Goal: Task Accomplishment & Management: Manage account settings

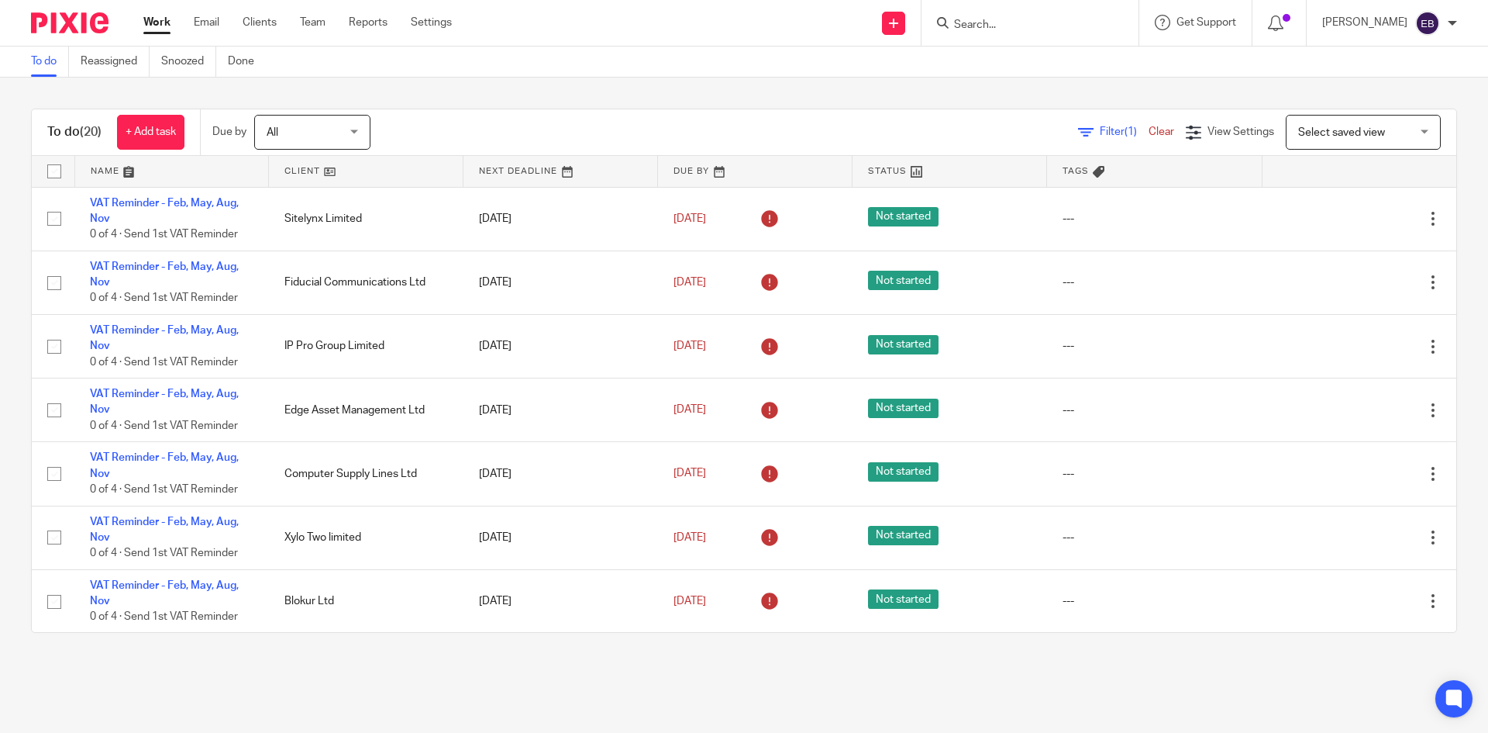
click at [977, 19] on input "Search" at bounding box center [1023, 26] width 140 height 14
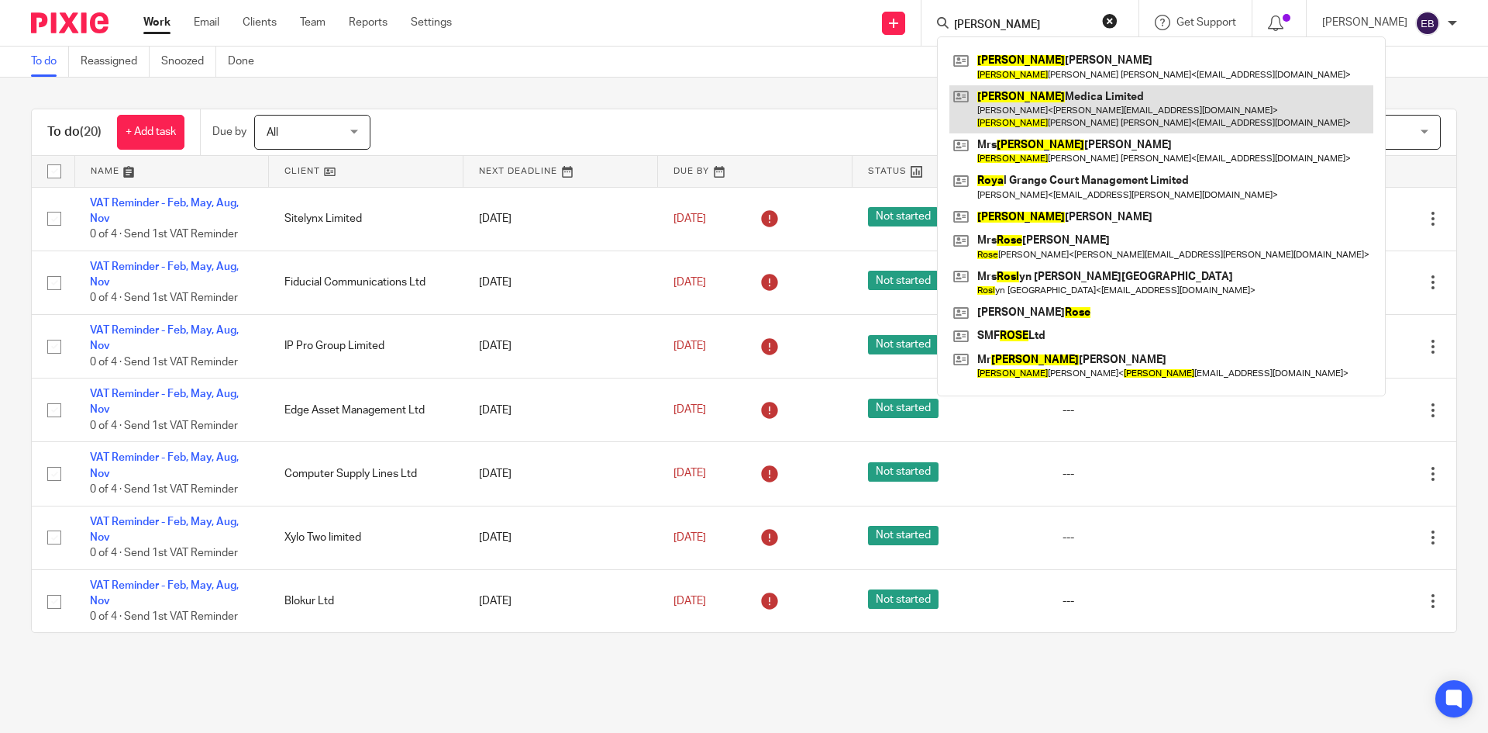
type input "rosa"
click at [1054, 122] on link at bounding box center [1162, 109] width 424 height 48
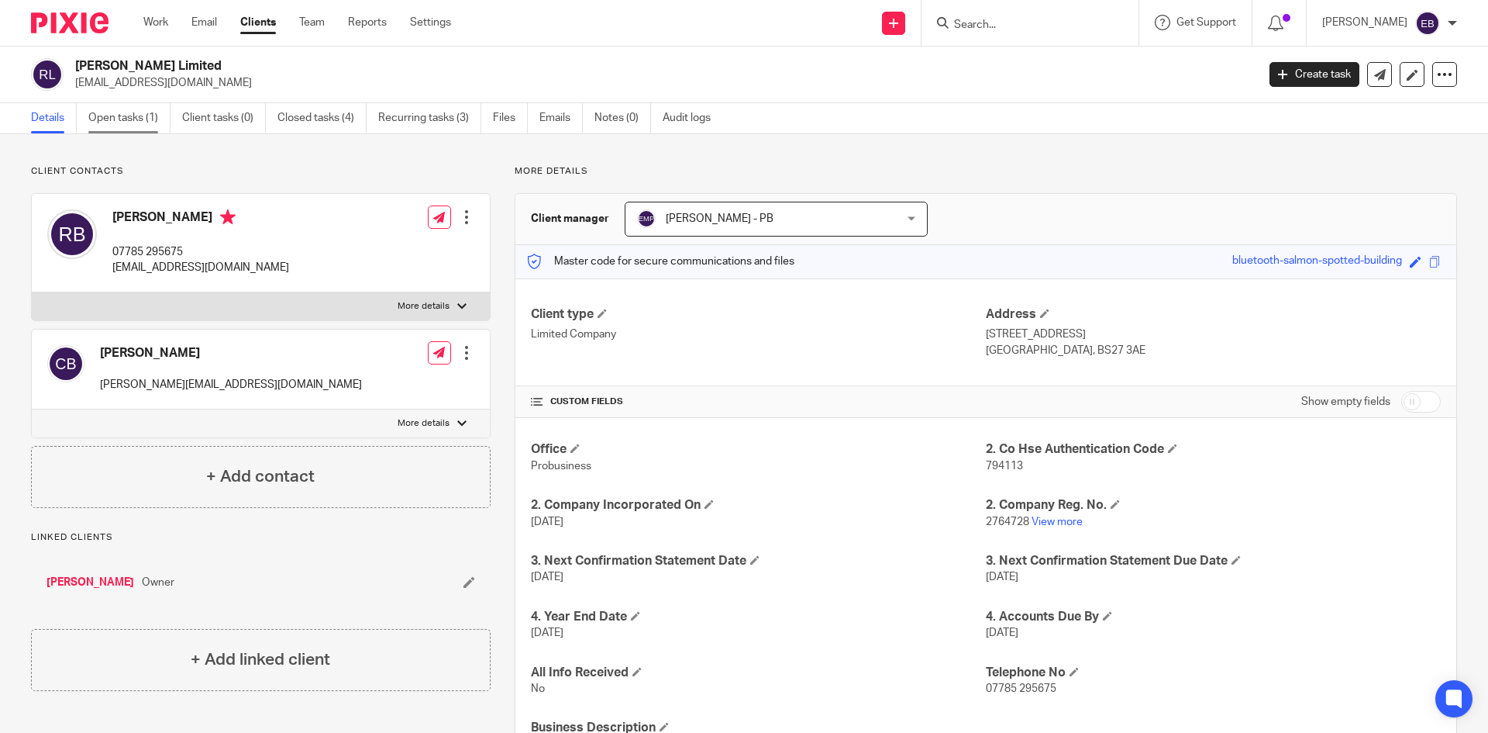
click at [130, 114] on link "Open tasks (1)" at bounding box center [129, 118] width 82 height 30
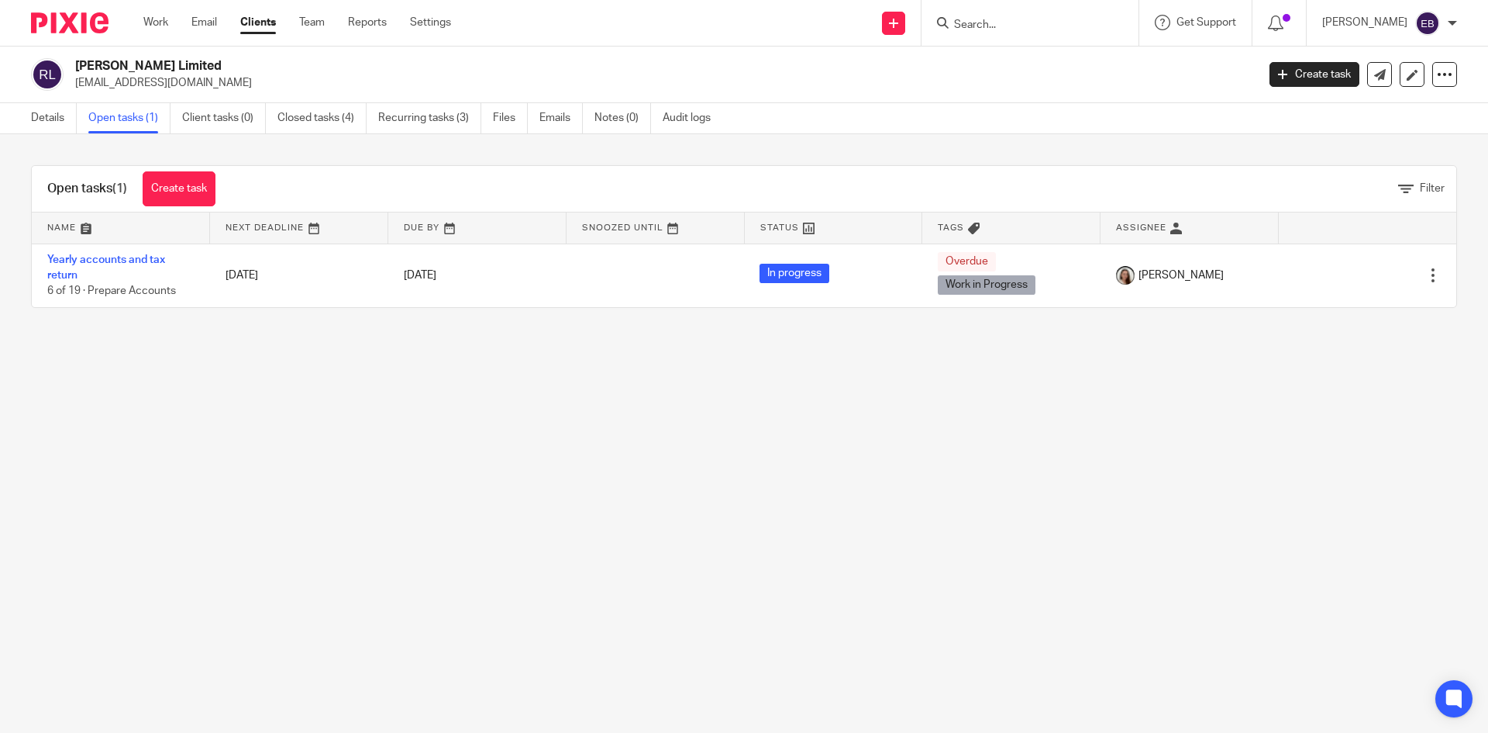
click at [178, 19] on ul "Work Email Clients Team Reports Settings" at bounding box center [308, 23] width 331 height 16
click at [154, 26] on link "Work" at bounding box center [155, 23] width 25 height 16
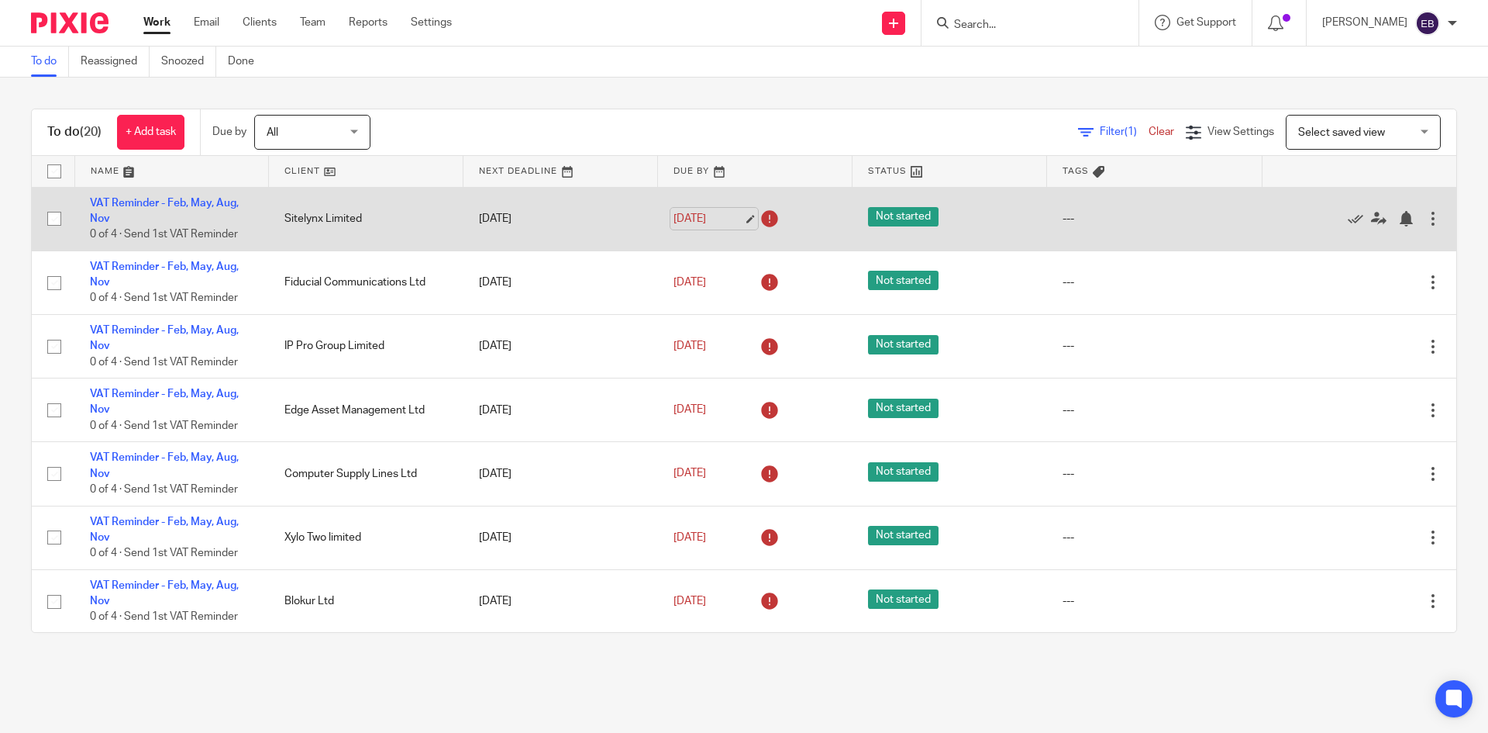
click at [733, 216] on link "1 Sep 2025" at bounding box center [709, 219] width 70 height 16
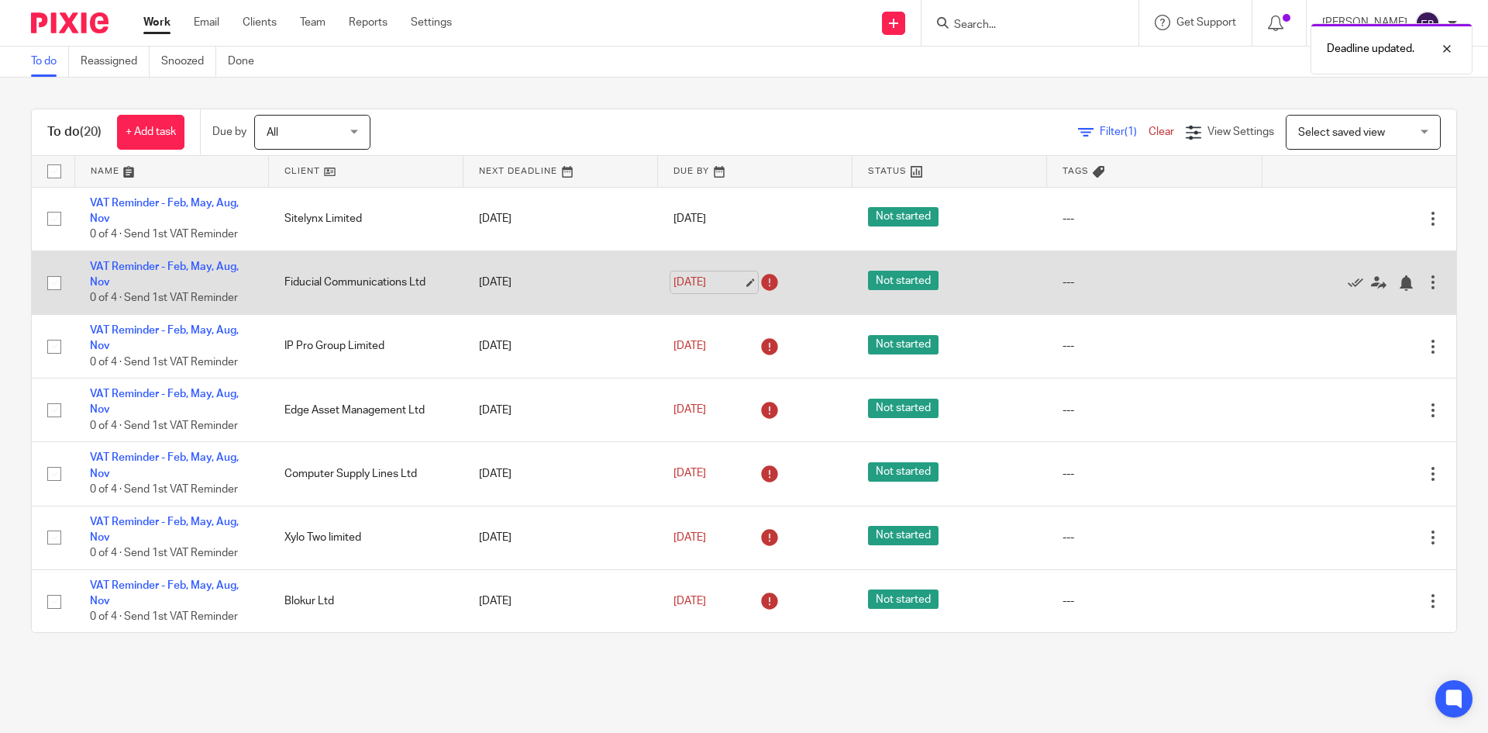
click at [727, 285] on link "[DATE]" at bounding box center [709, 282] width 70 height 16
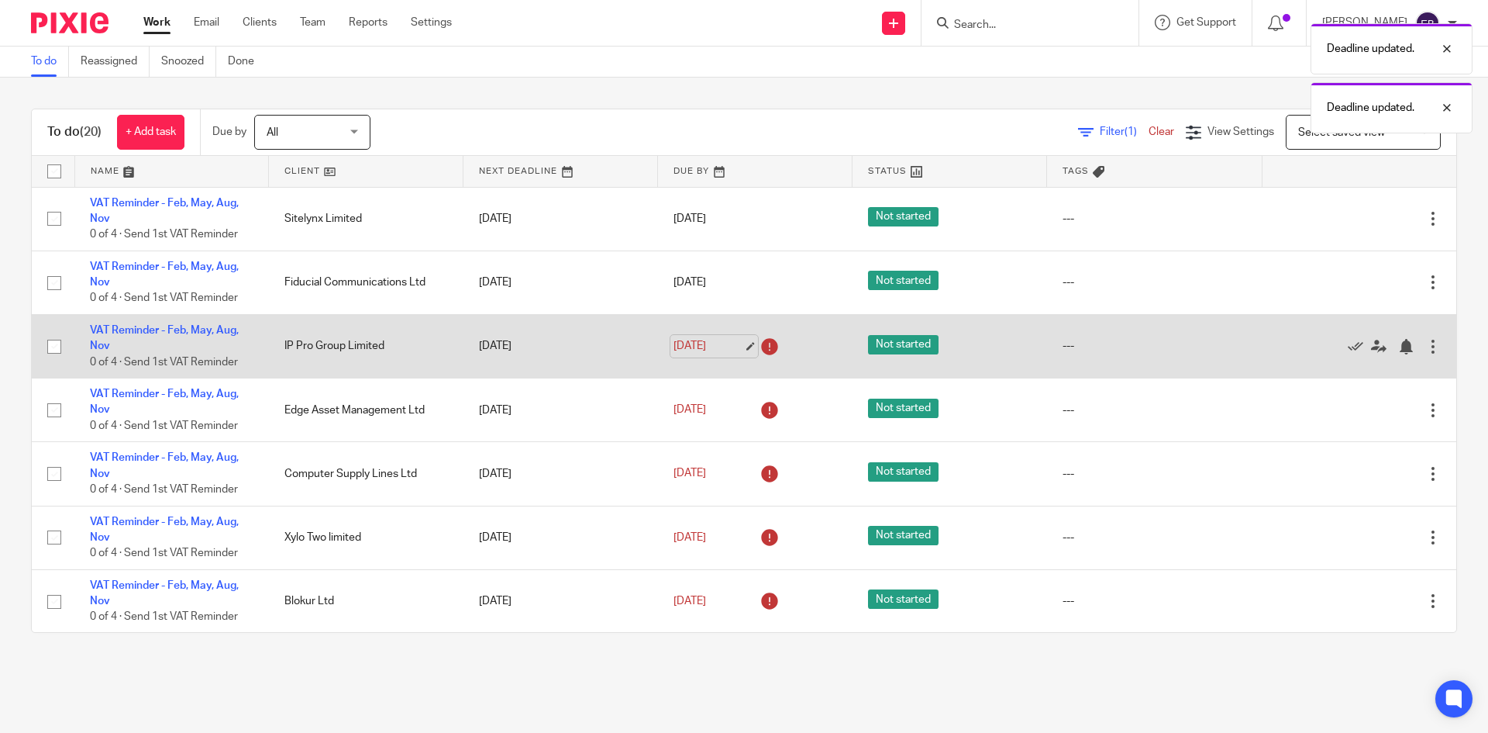
click at [736, 345] on link "[DATE]" at bounding box center [709, 346] width 70 height 16
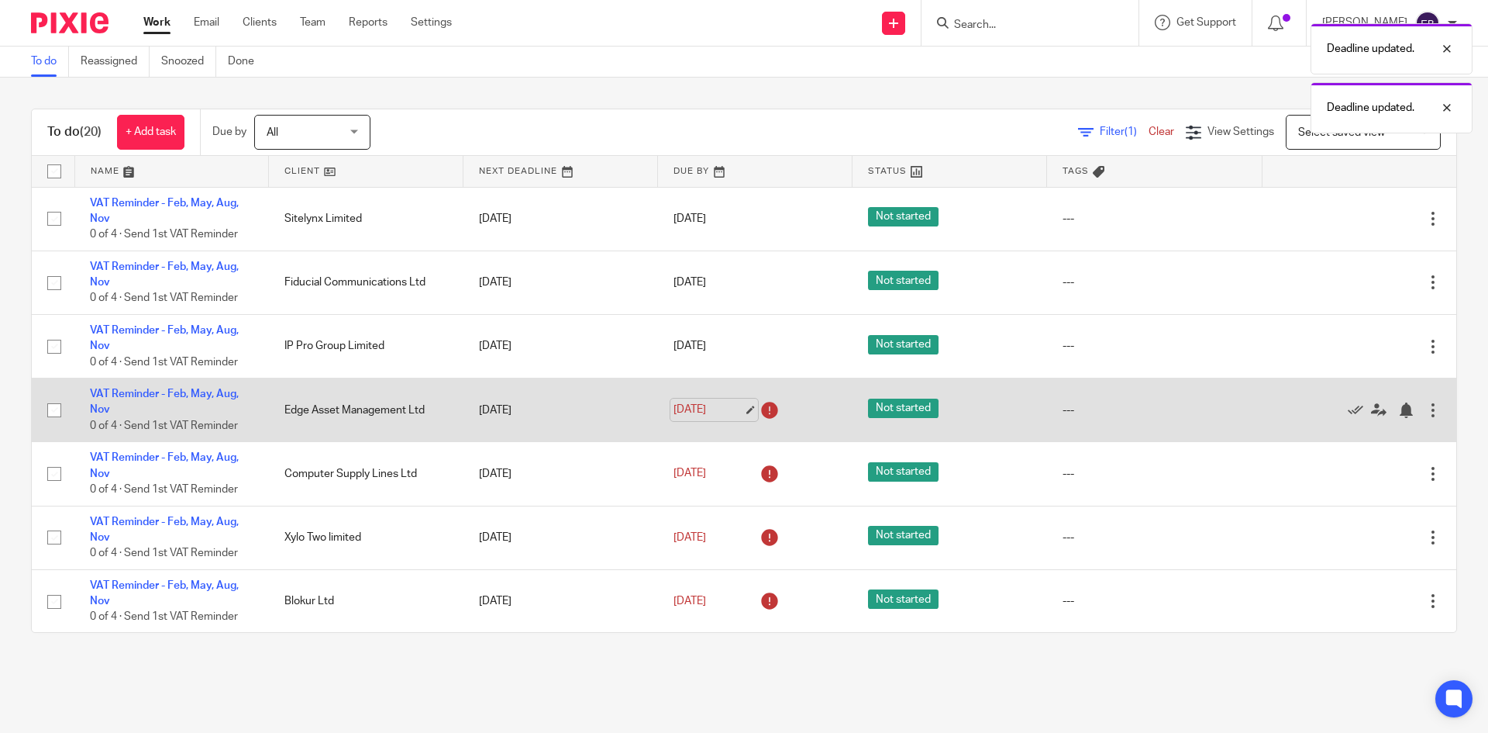
click at [732, 402] on link "[DATE]" at bounding box center [709, 410] width 70 height 16
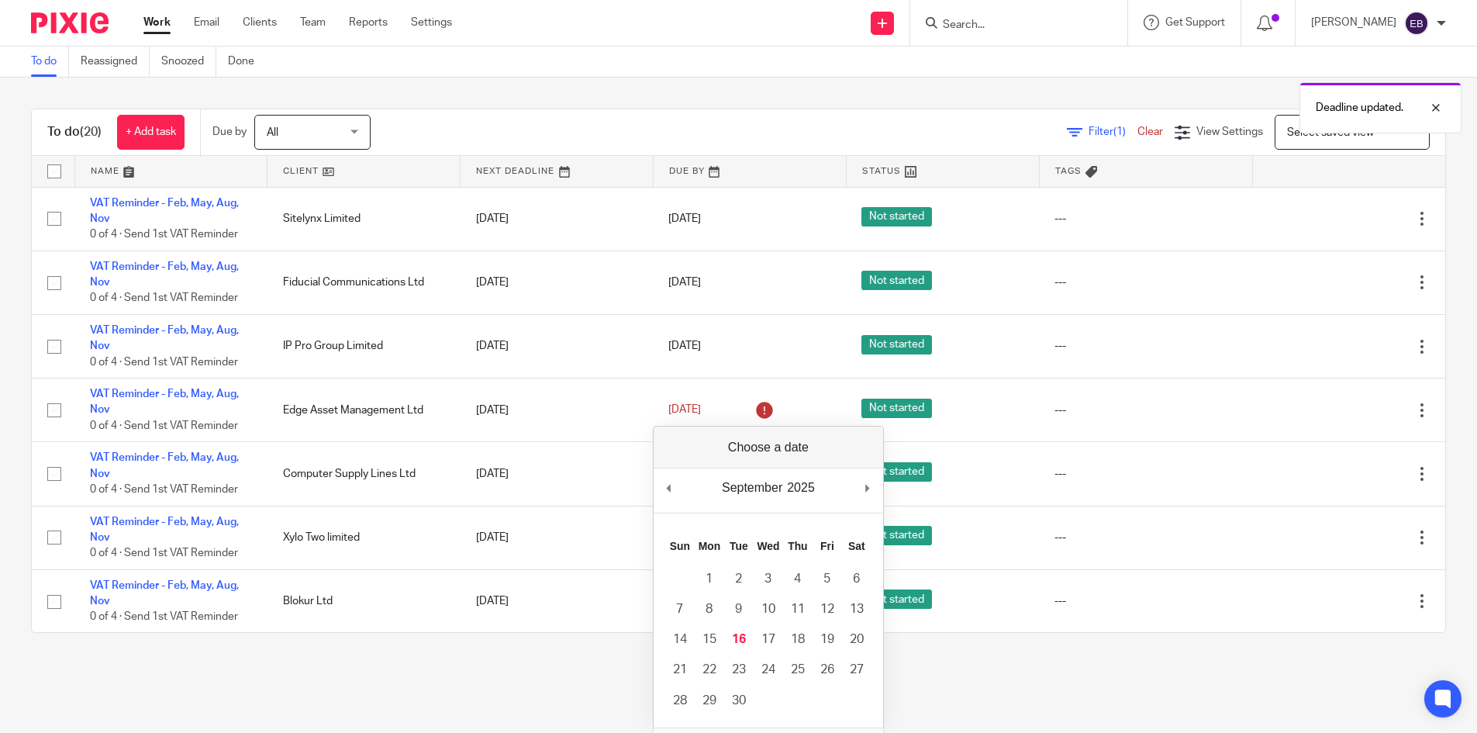
click at [882, 492] on div "September January February March April May June July August September October N…" at bounding box center [767, 490] width 229 height 44
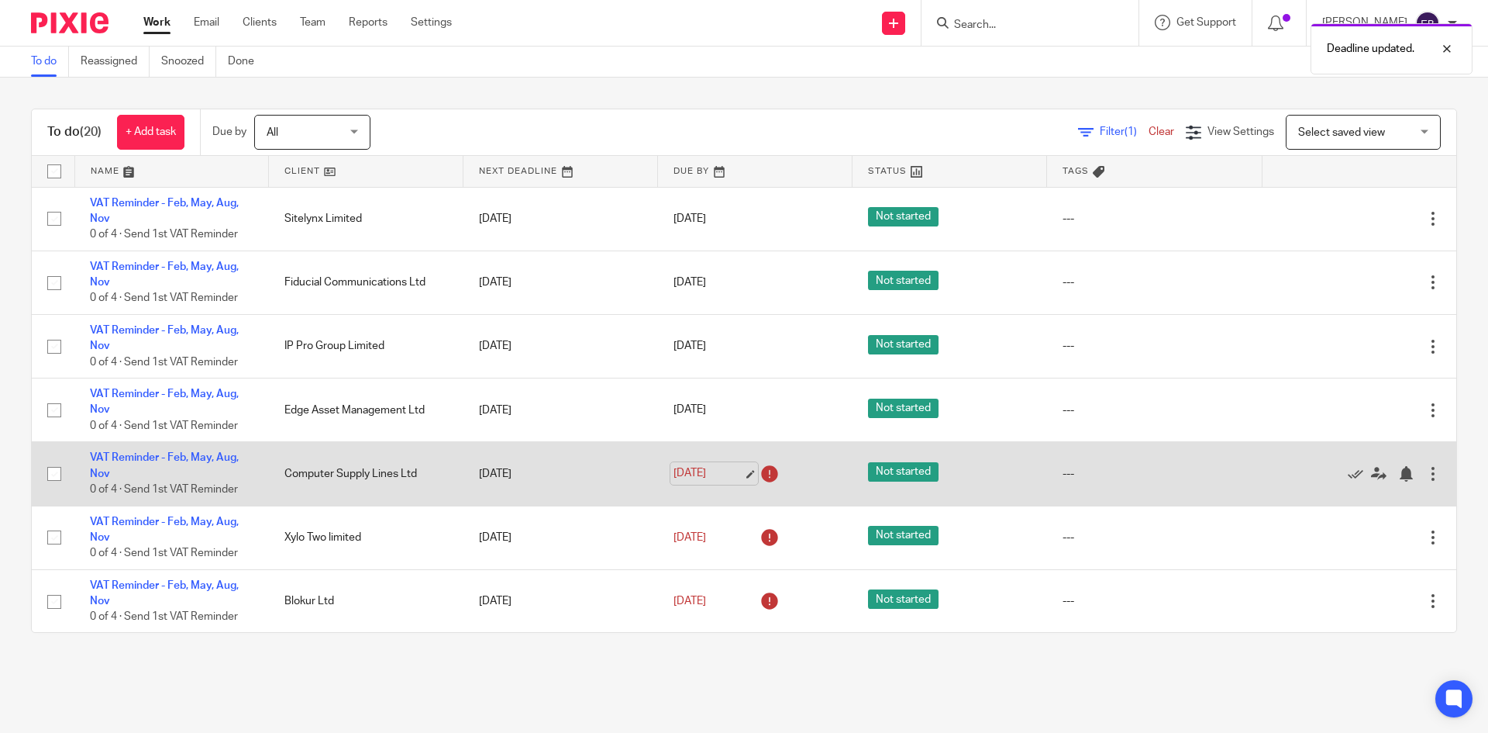
click at [725, 472] on link "1 Sep 2025" at bounding box center [709, 473] width 70 height 16
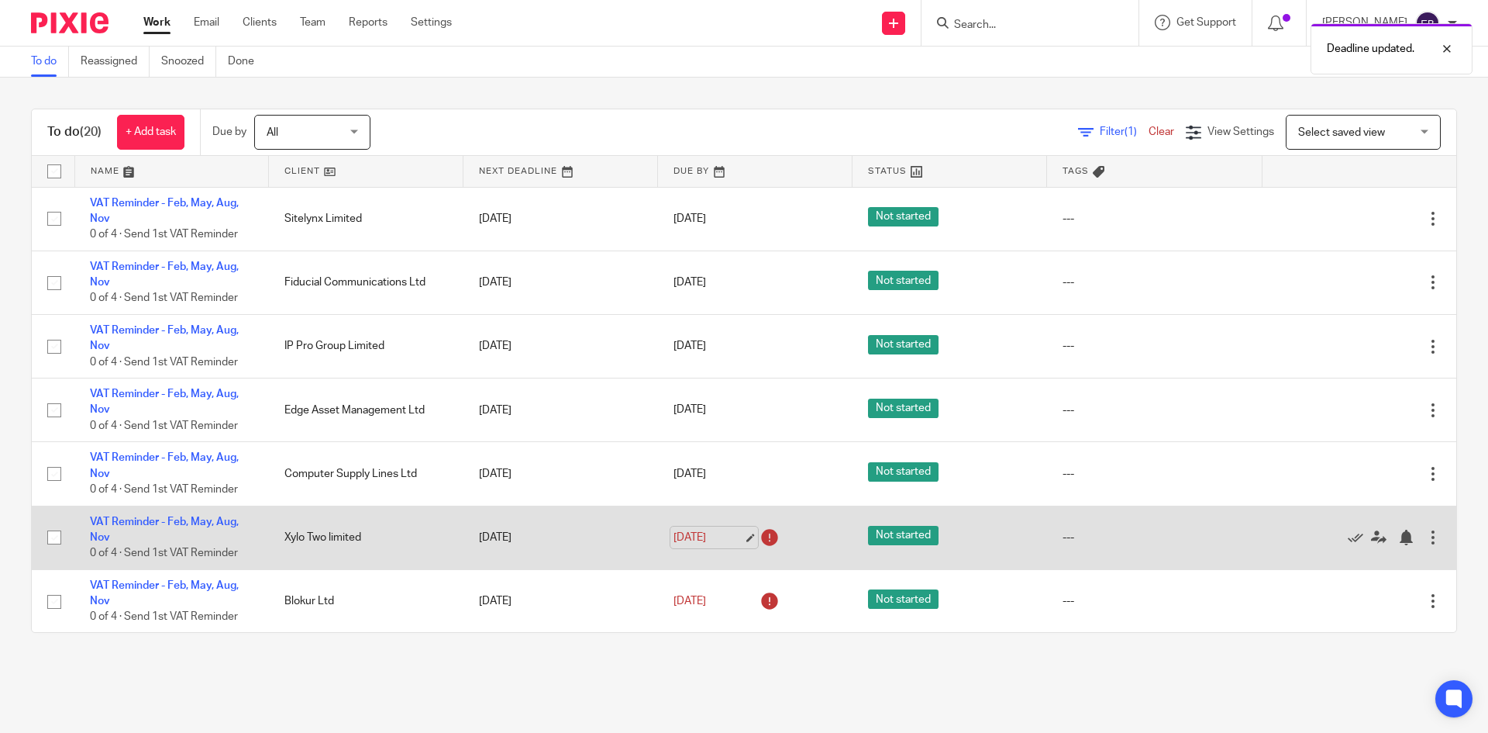
click at [737, 531] on link "1 Sep 2025" at bounding box center [709, 537] width 70 height 16
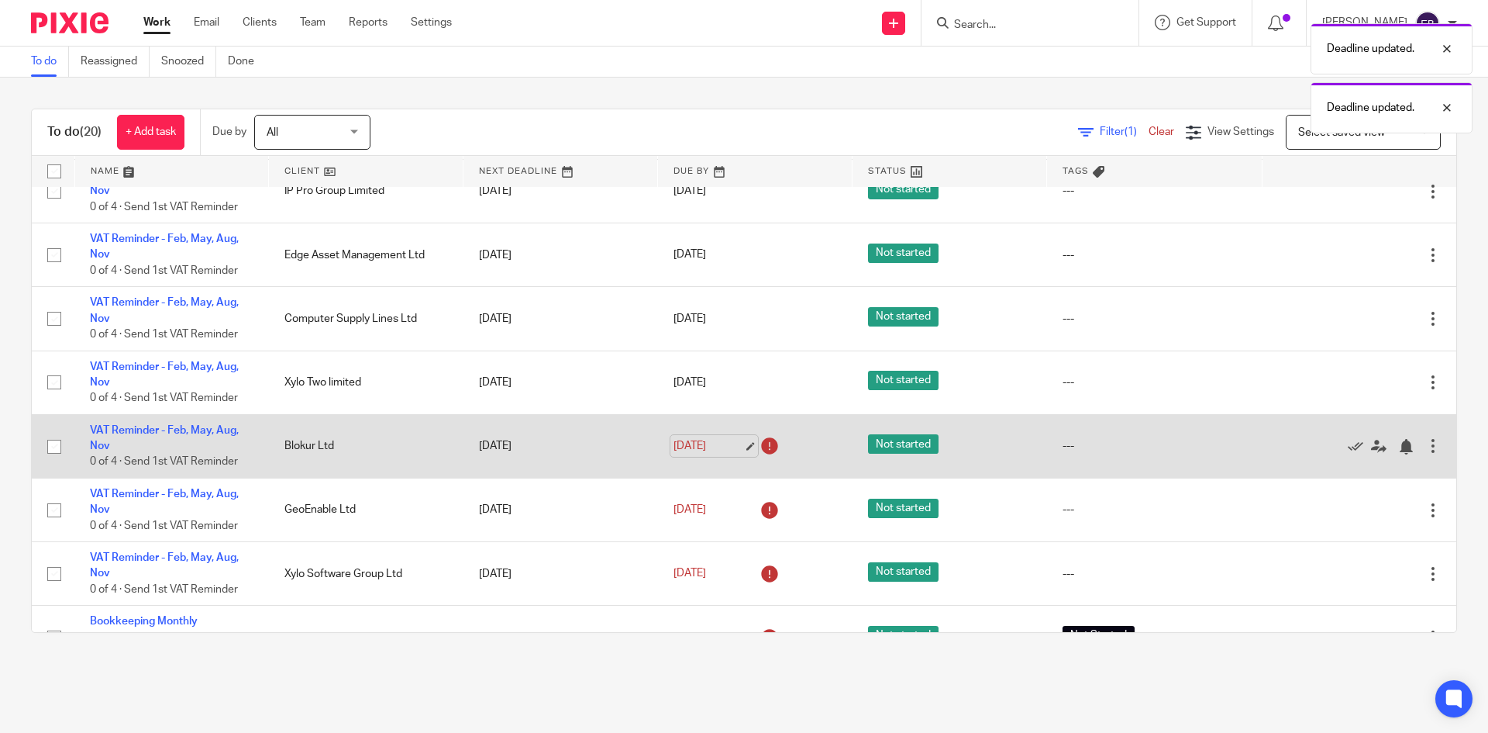
click at [735, 443] on link "1 Sep 2025" at bounding box center [709, 446] width 70 height 16
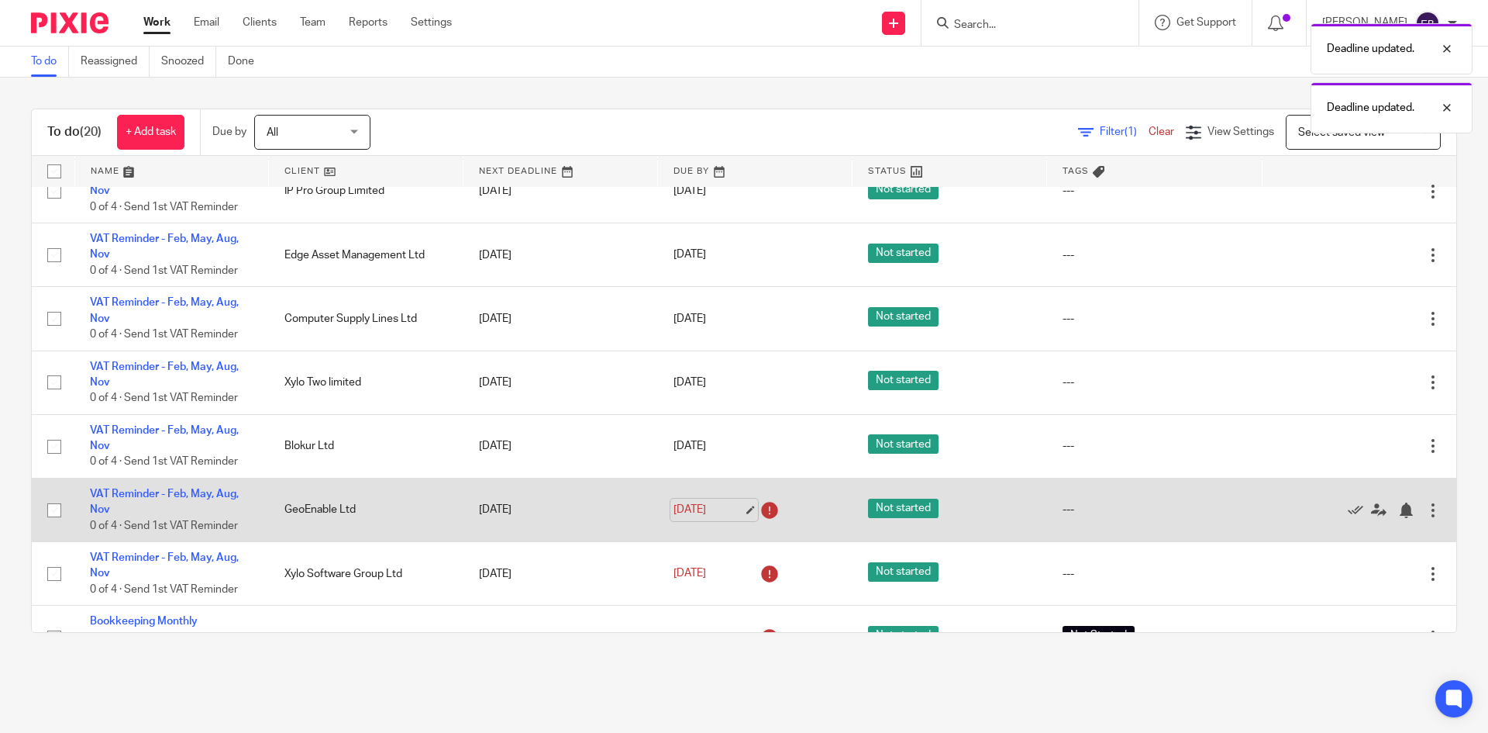
click at [734, 506] on link "1 Sep 2025" at bounding box center [709, 510] width 70 height 16
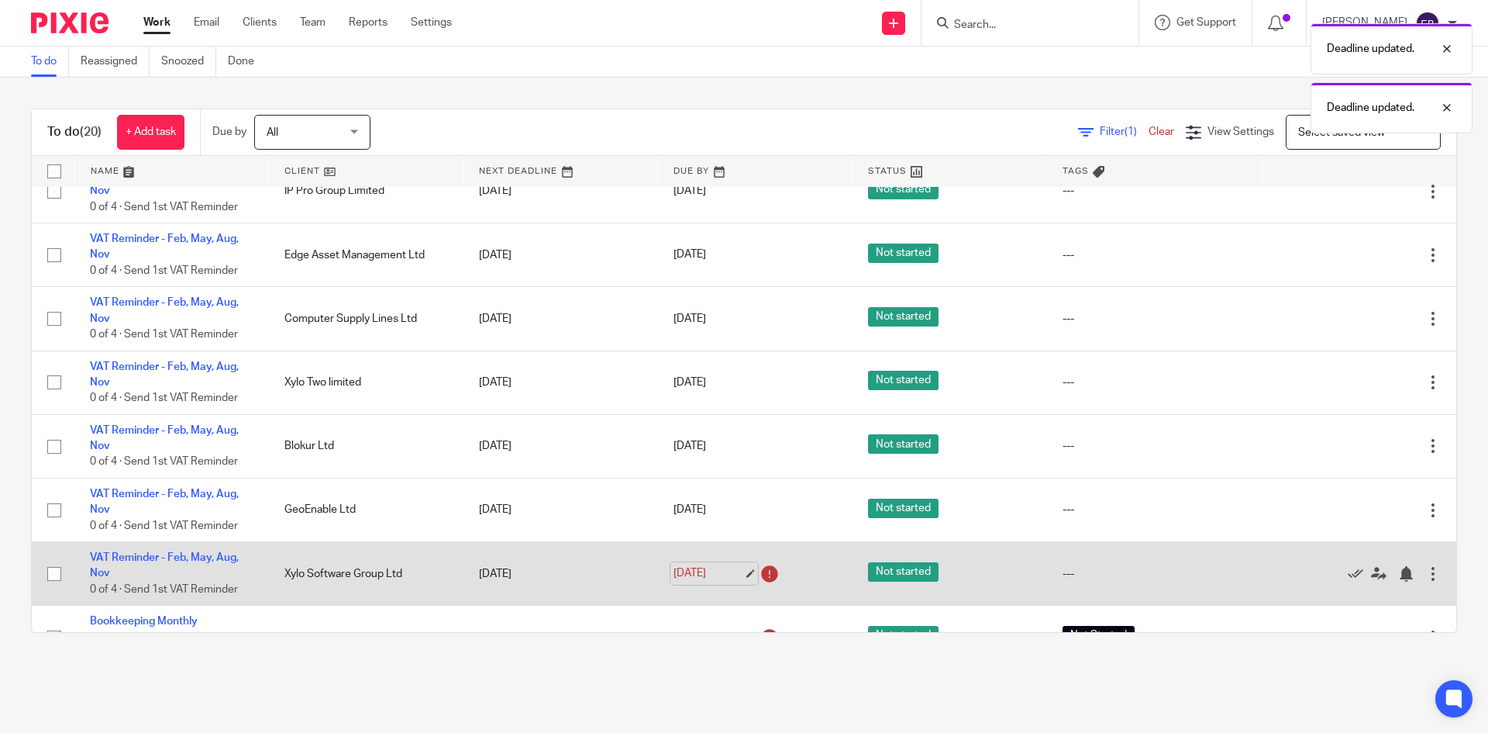
click at [729, 568] on link "1 Sep 2025" at bounding box center [709, 573] width 70 height 16
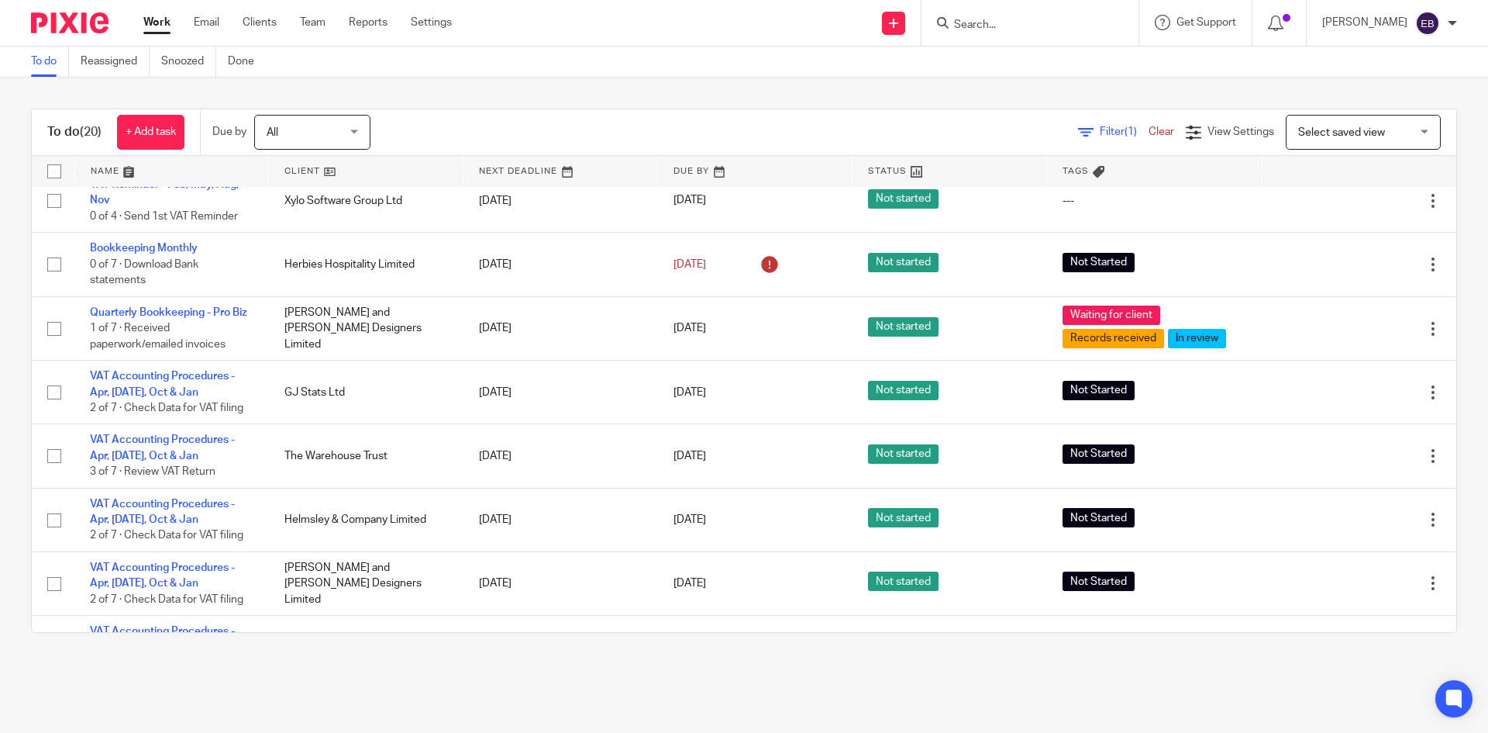
scroll to position [490, 0]
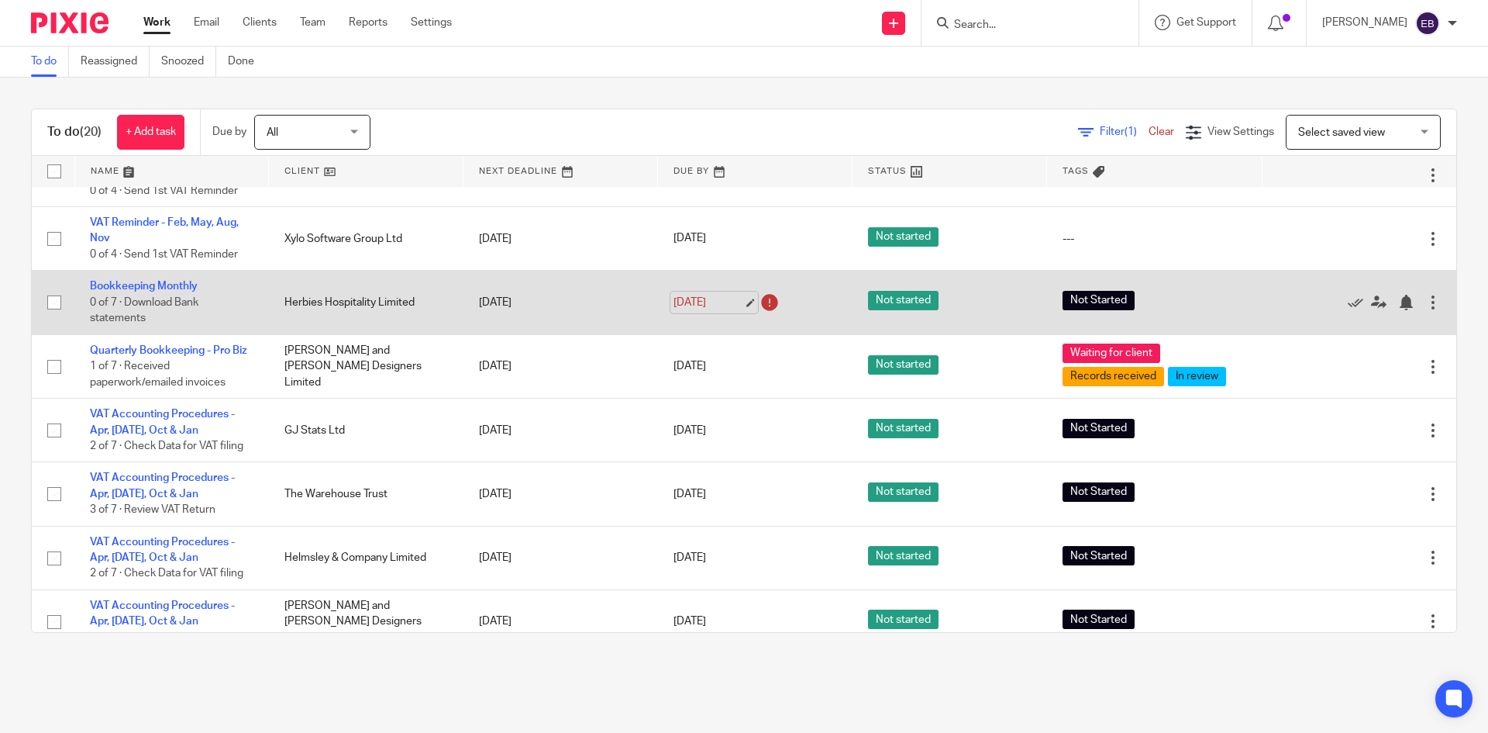
click at [737, 300] on link "10 Sep 2025" at bounding box center [709, 303] width 70 height 16
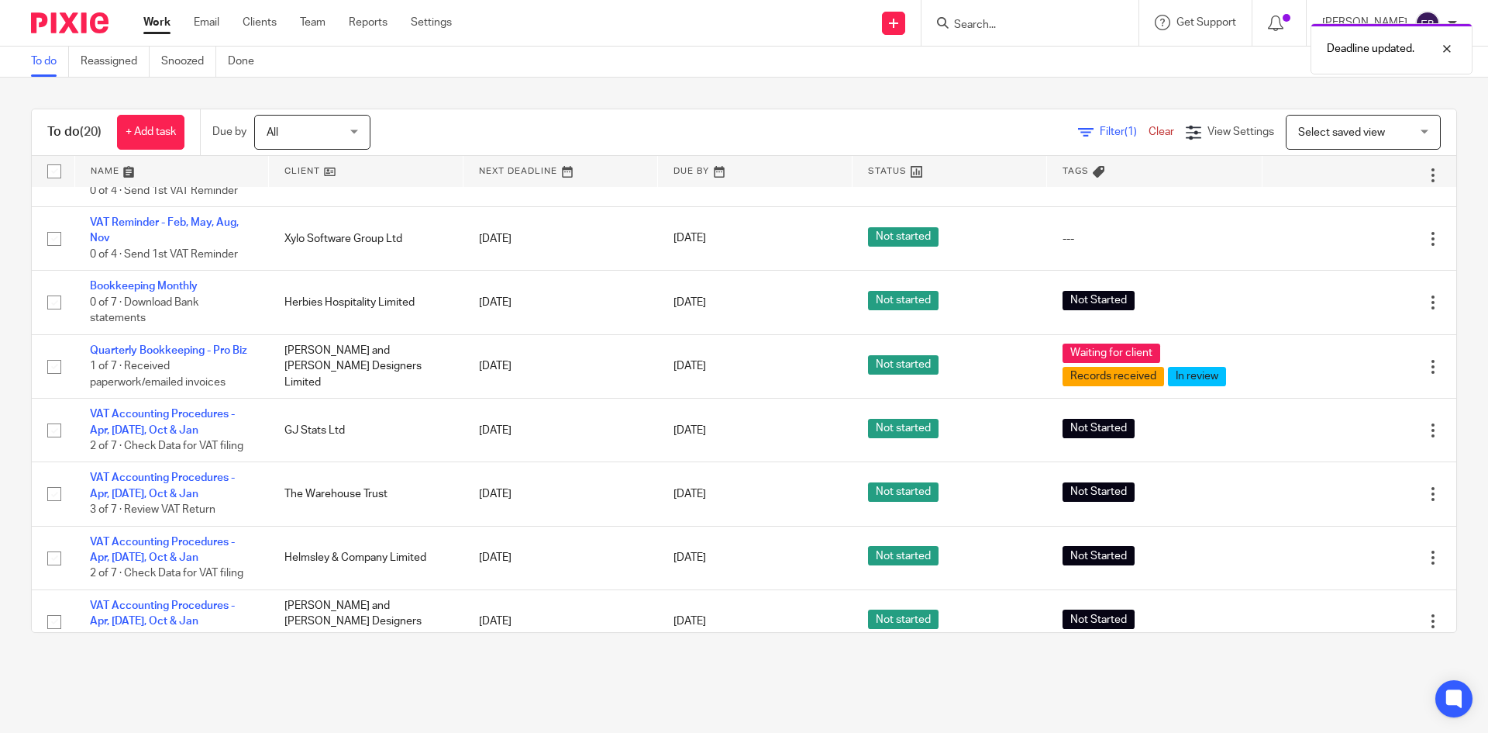
click at [763, 668] on main "To do Reassigned Snoozed Done To do (20) + Add task Due by All All Today Tomorr…" at bounding box center [744, 366] width 1488 height 733
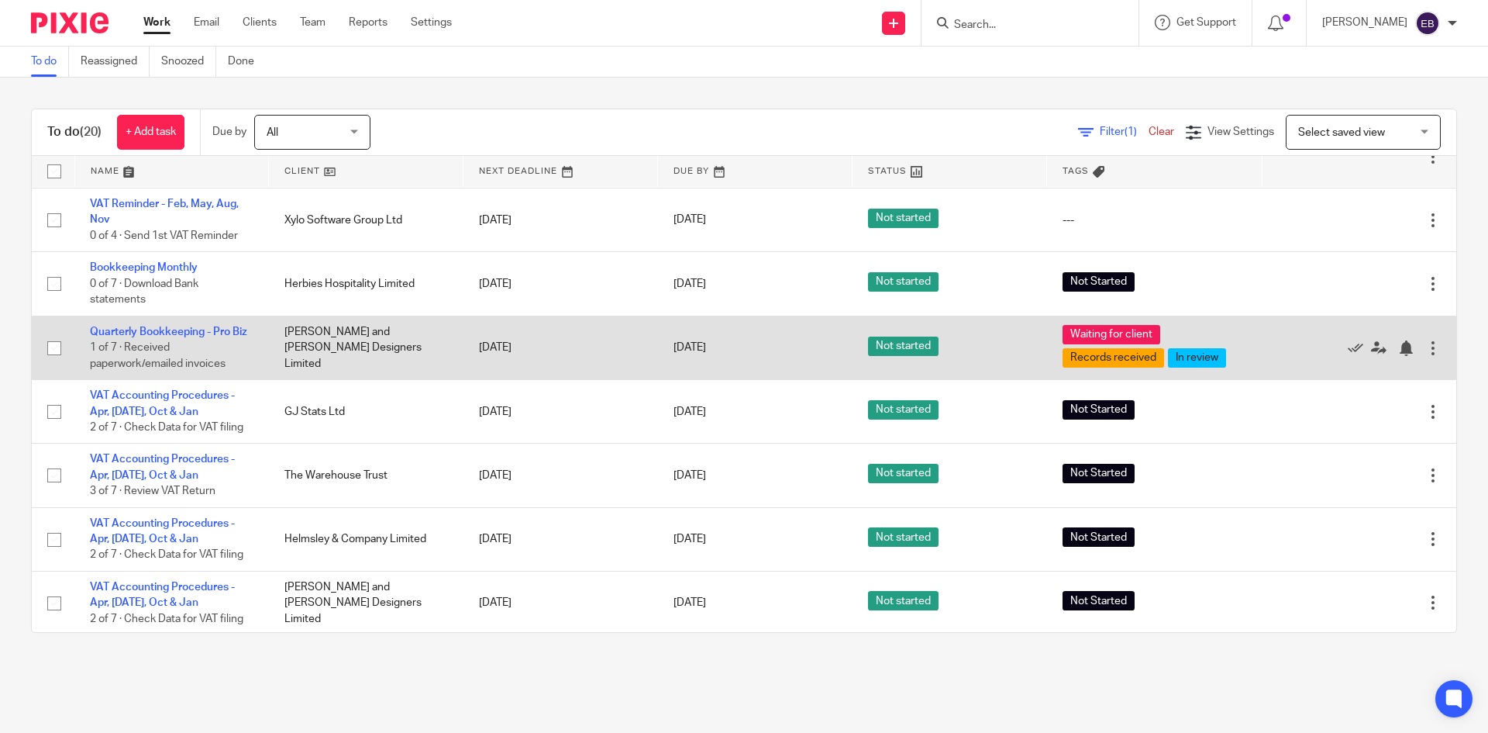
scroll to position [412, 0]
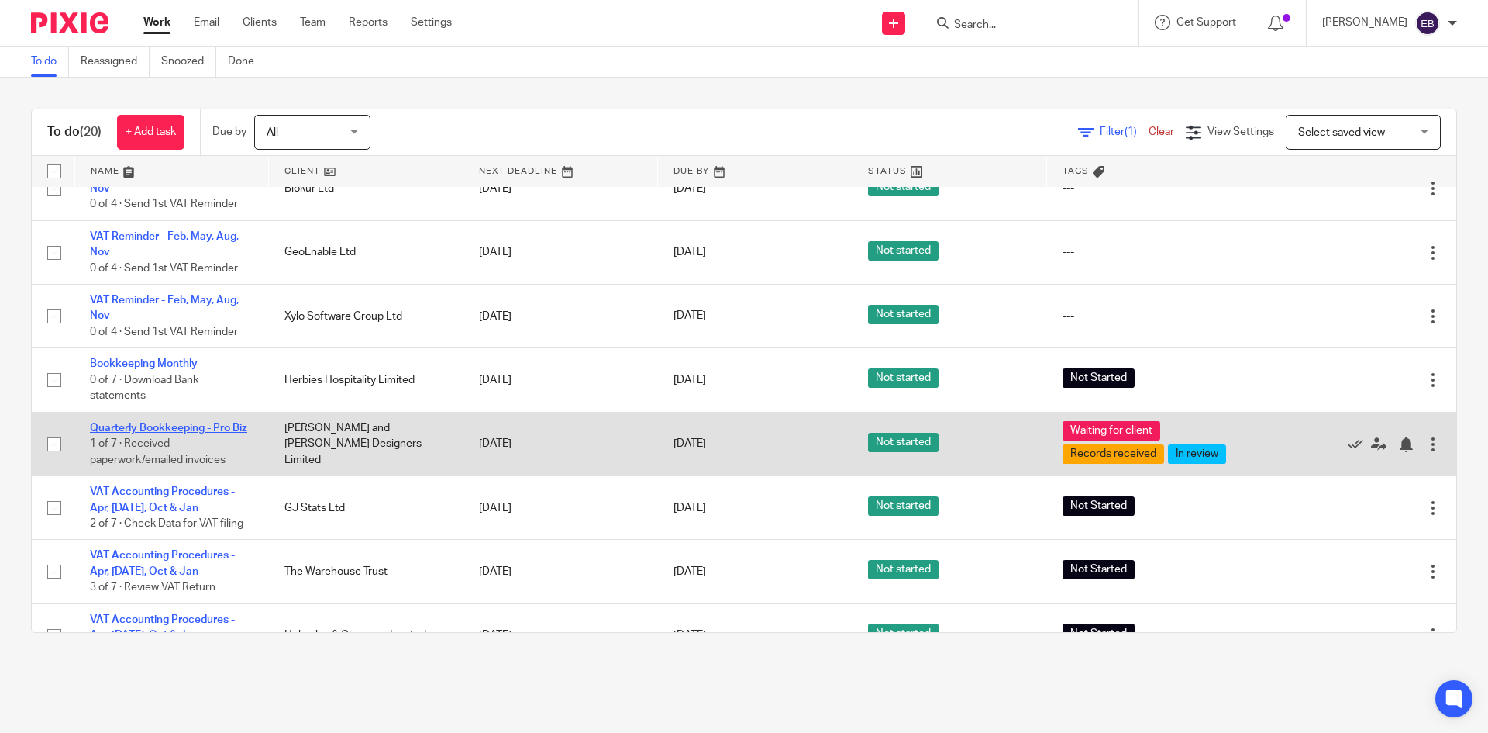
click at [156, 425] on link "Quarterly Bookkeeping - Pro Biz" at bounding box center [168, 427] width 157 height 11
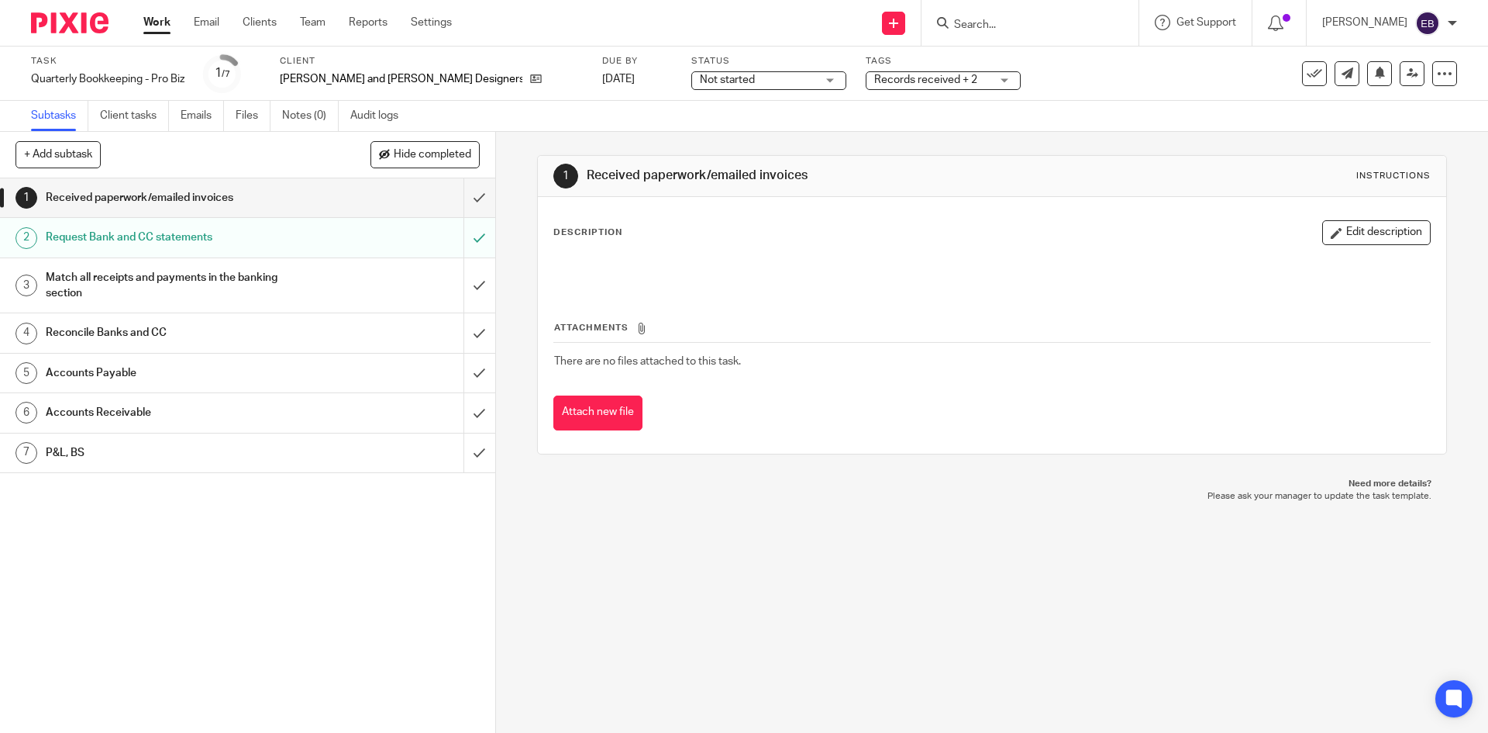
click at [874, 83] on span "Records received + 2" at bounding box center [925, 79] width 103 height 11
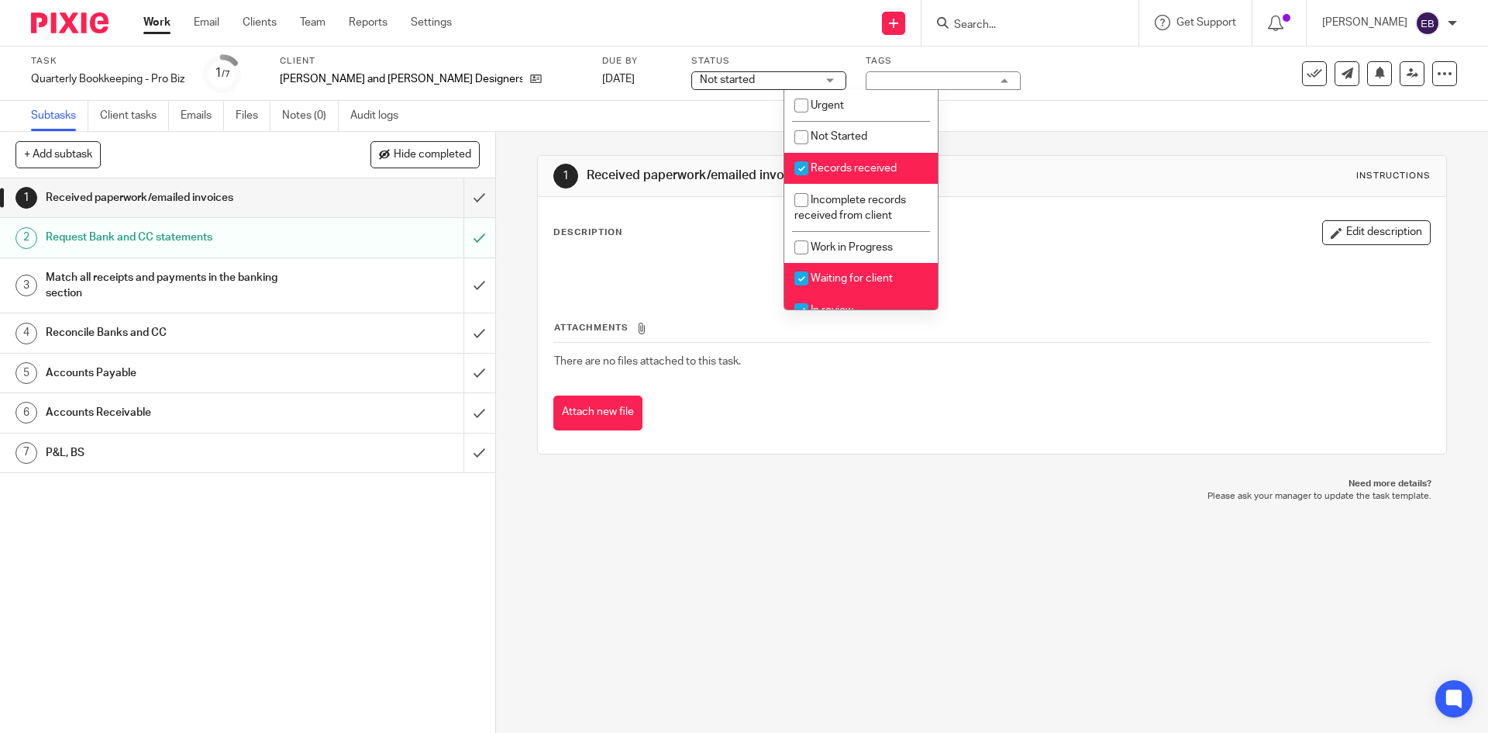
click at [864, 176] on li "Records received" at bounding box center [860, 169] width 153 height 32
checkbox input "false"
click at [865, 295] on li "In review" at bounding box center [860, 311] width 153 height 32
checkbox input "false"
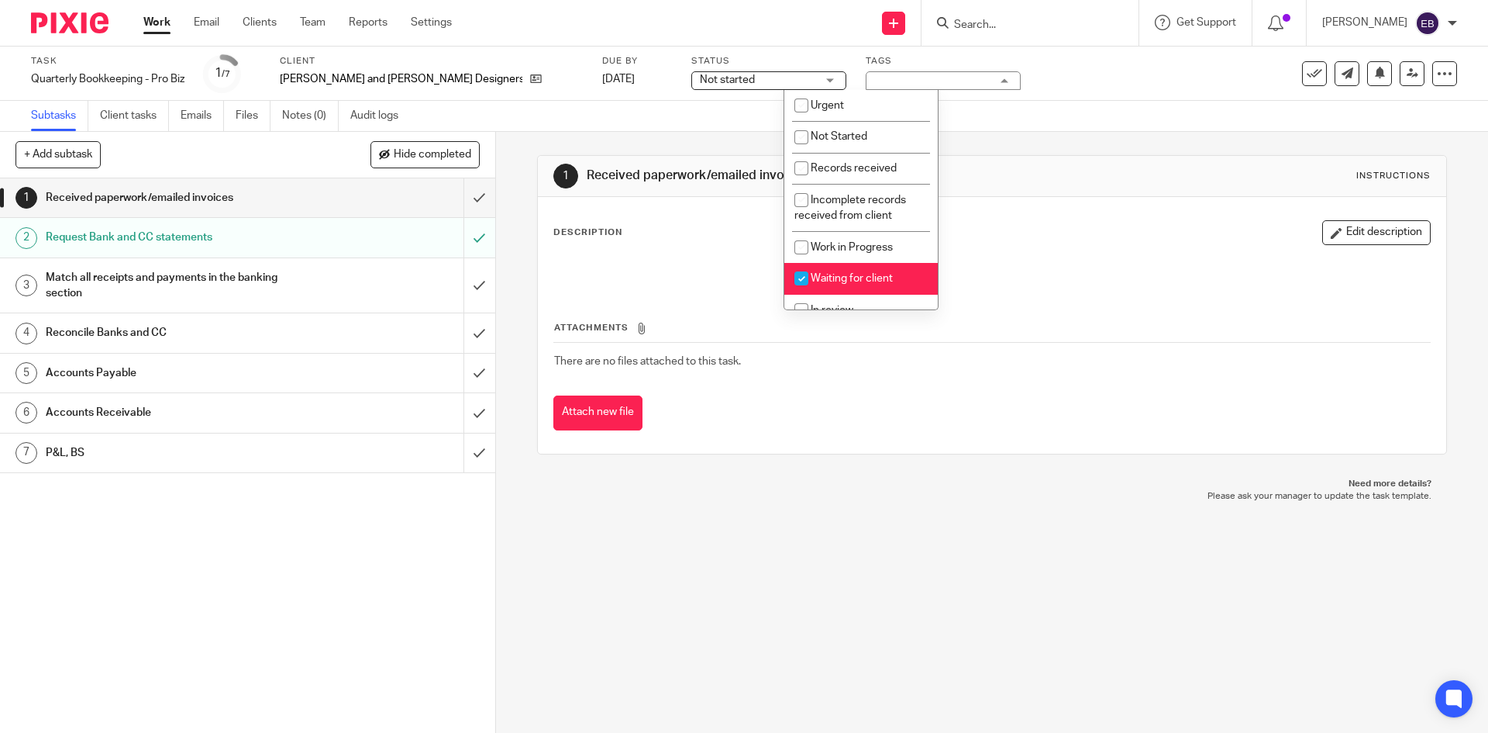
click at [517, 140] on div "1 Received paperwork/emailed invoices Instructions Description Edit description…" at bounding box center [992, 432] width 992 height 601
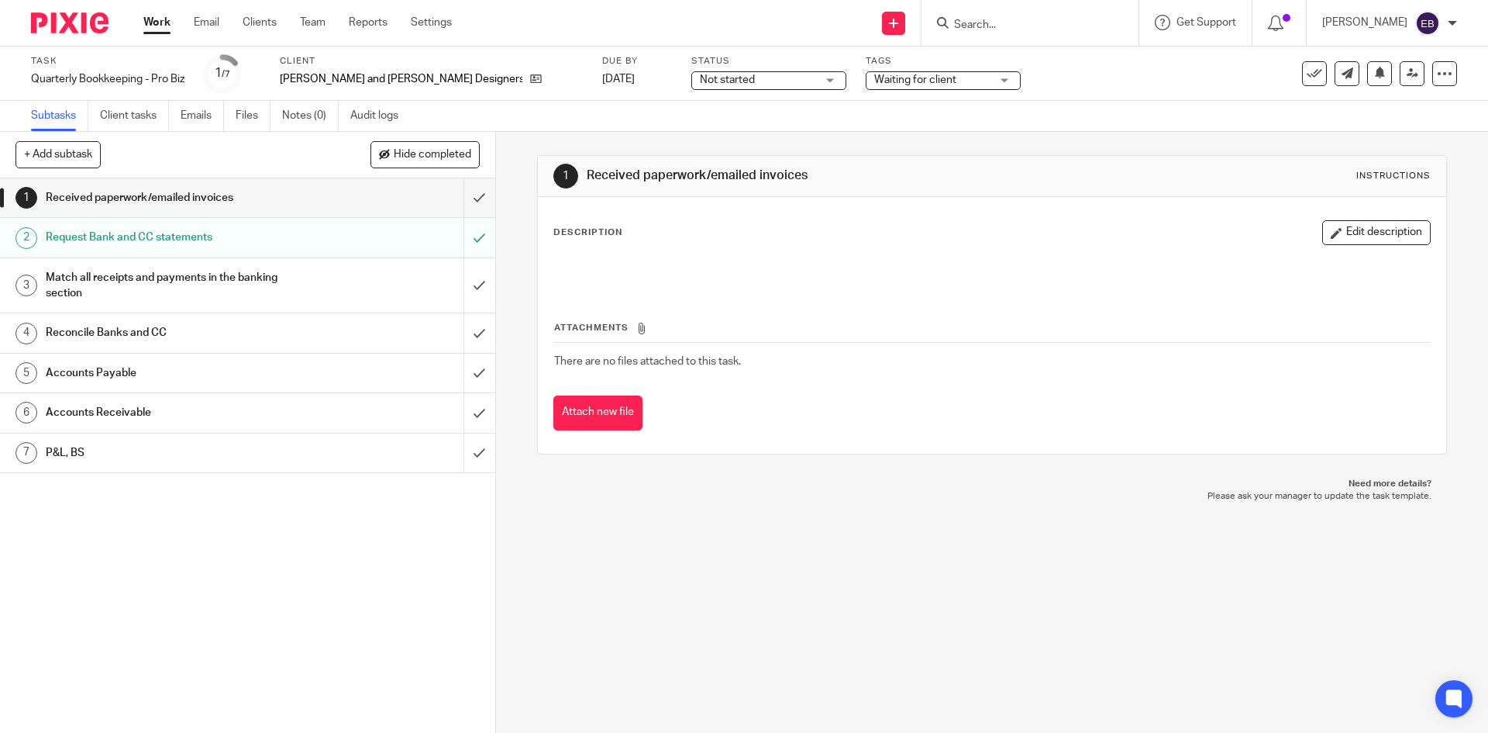
click at [167, 30] on link "Work" at bounding box center [156, 23] width 27 height 16
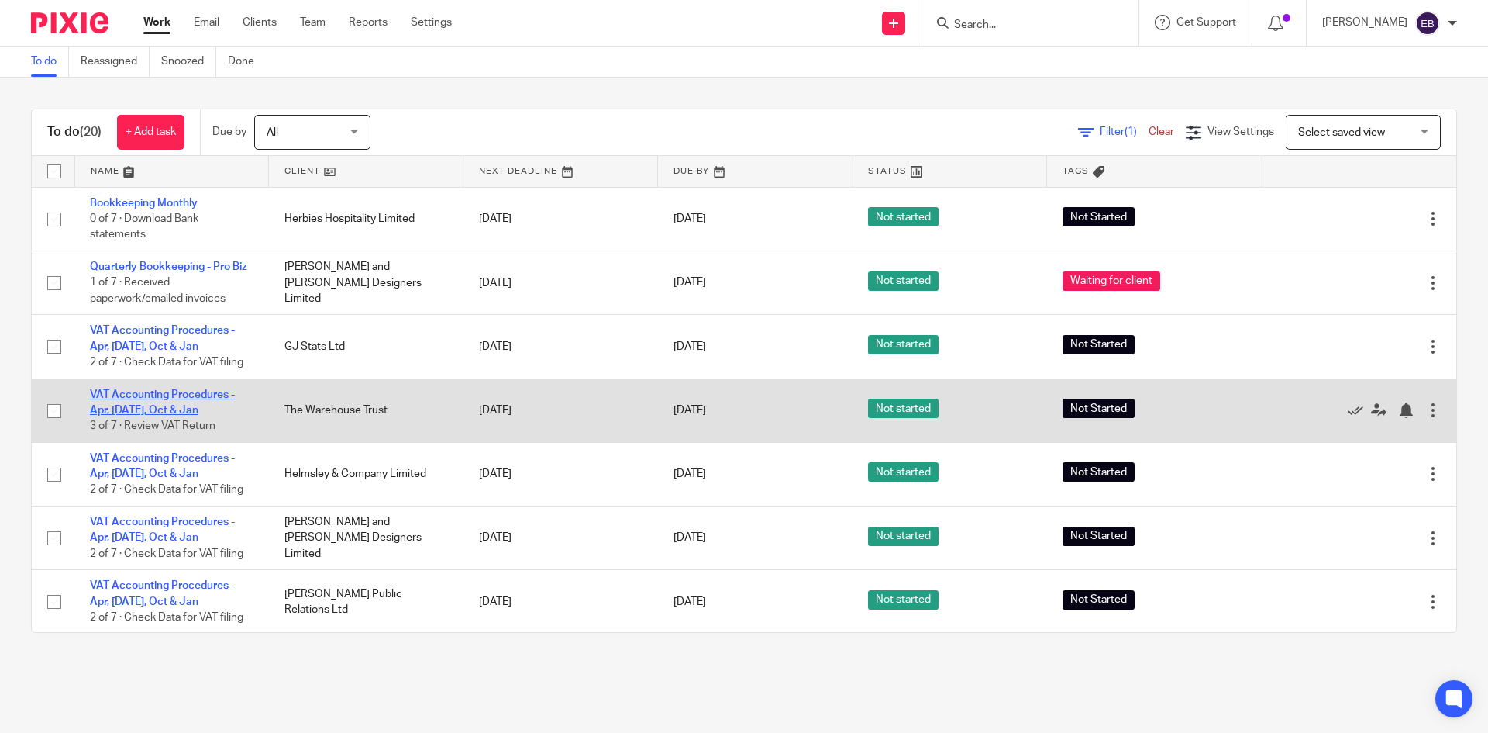
click at [169, 413] on link "VAT Accounting Procedures - Apr, [DATE], Oct & Jan" at bounding box center [162, 402] width 145 height 26
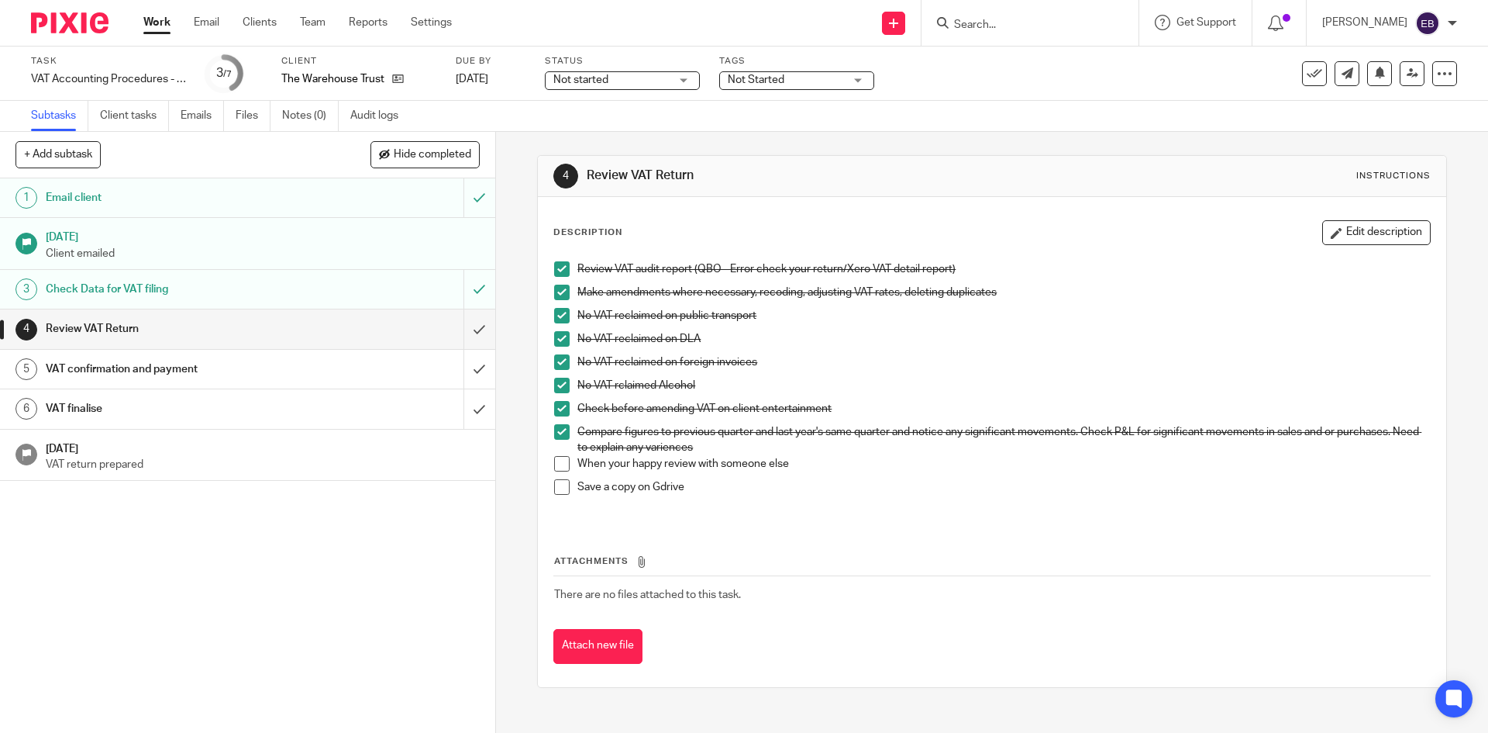
click at [640, 86] on span "Not started" at bounding box center [611, 80] width 116 height 16
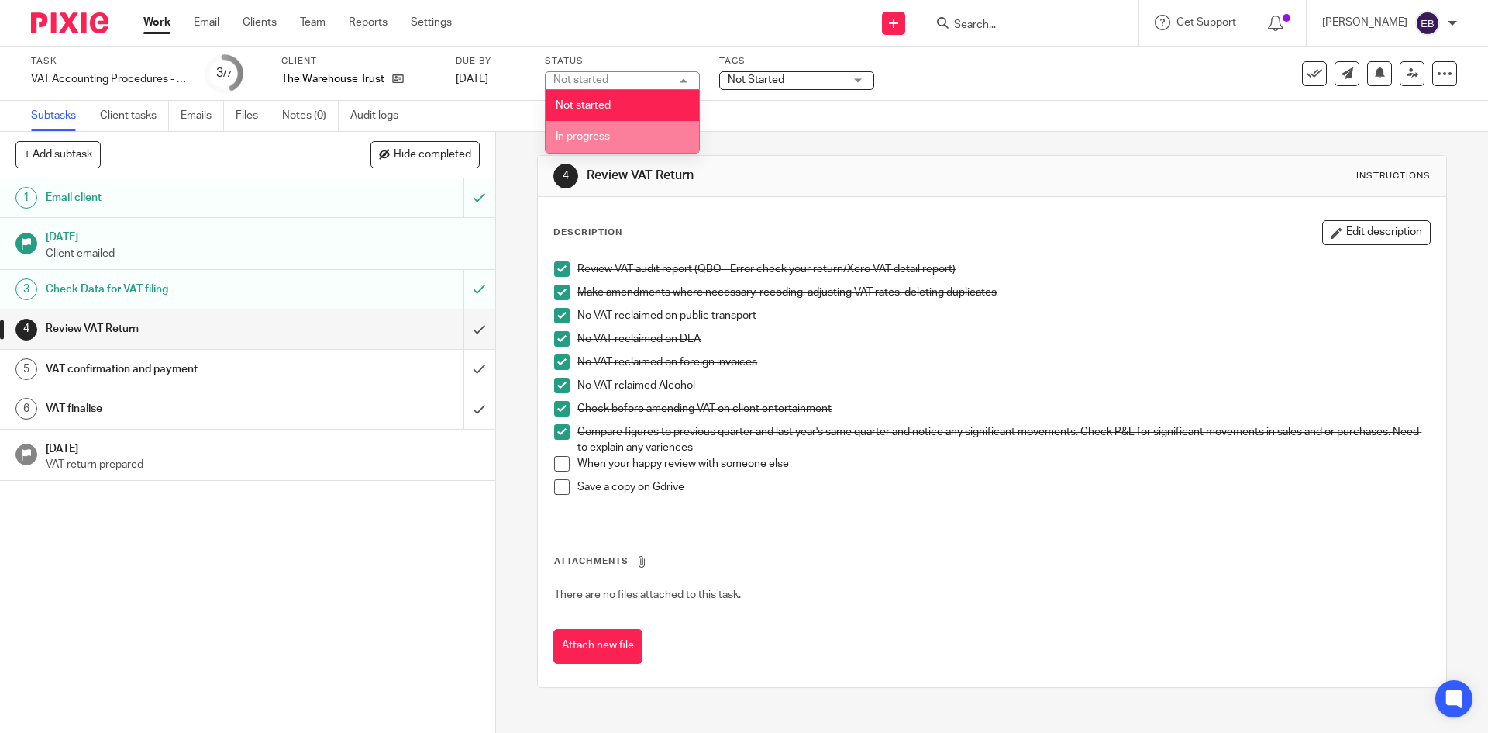
click at [636, 147] on li "In progress" at bounding box center [622, 137] width 153 height 32
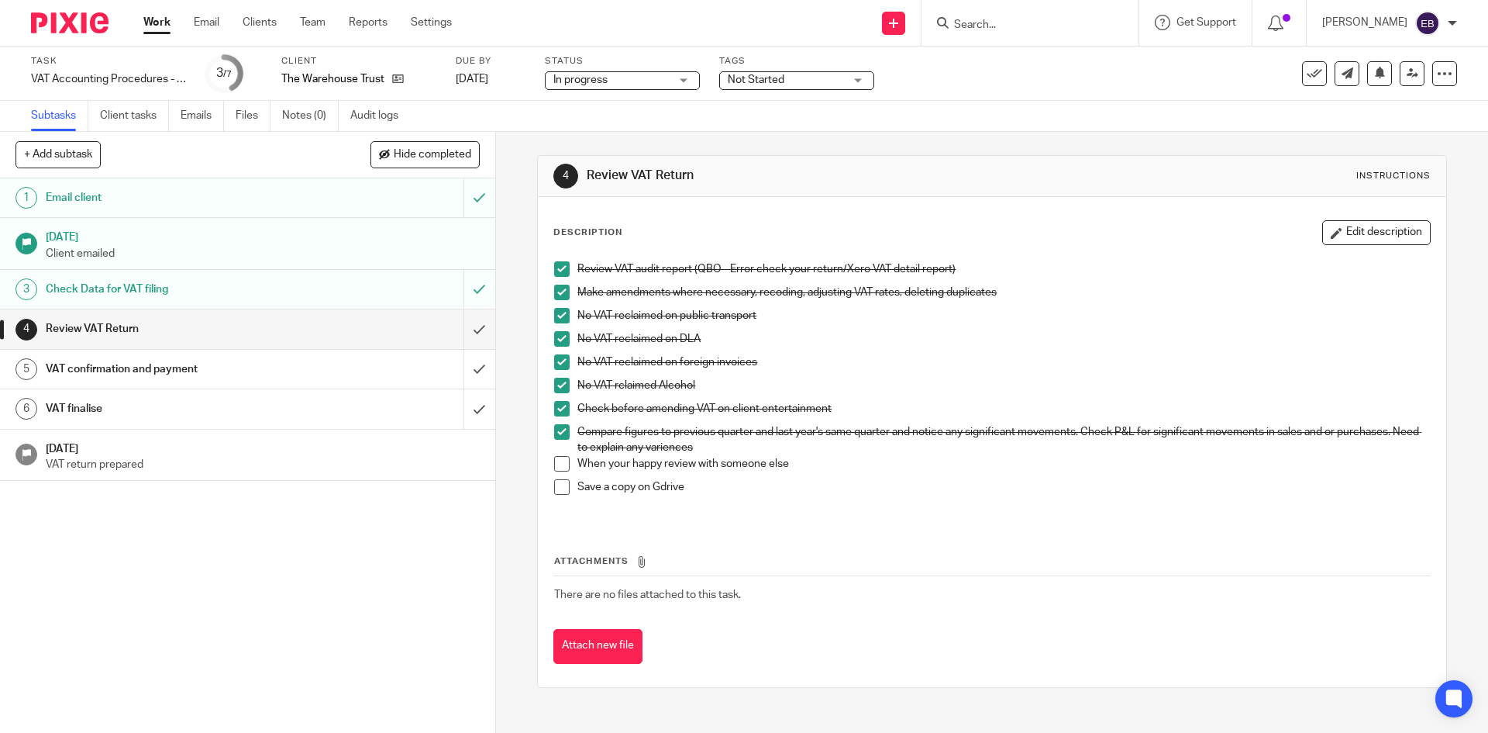
click at [775, 95] on div "Task VAT Accounting Procedures - Apr, Jul, Oct & Jan Save VAT Accounting Proced…" at bounding box center [744, 74] width 1488 height 54
click at [784, 79] on span "Not Started" at bounding box center [756, 79] width 57 height 11
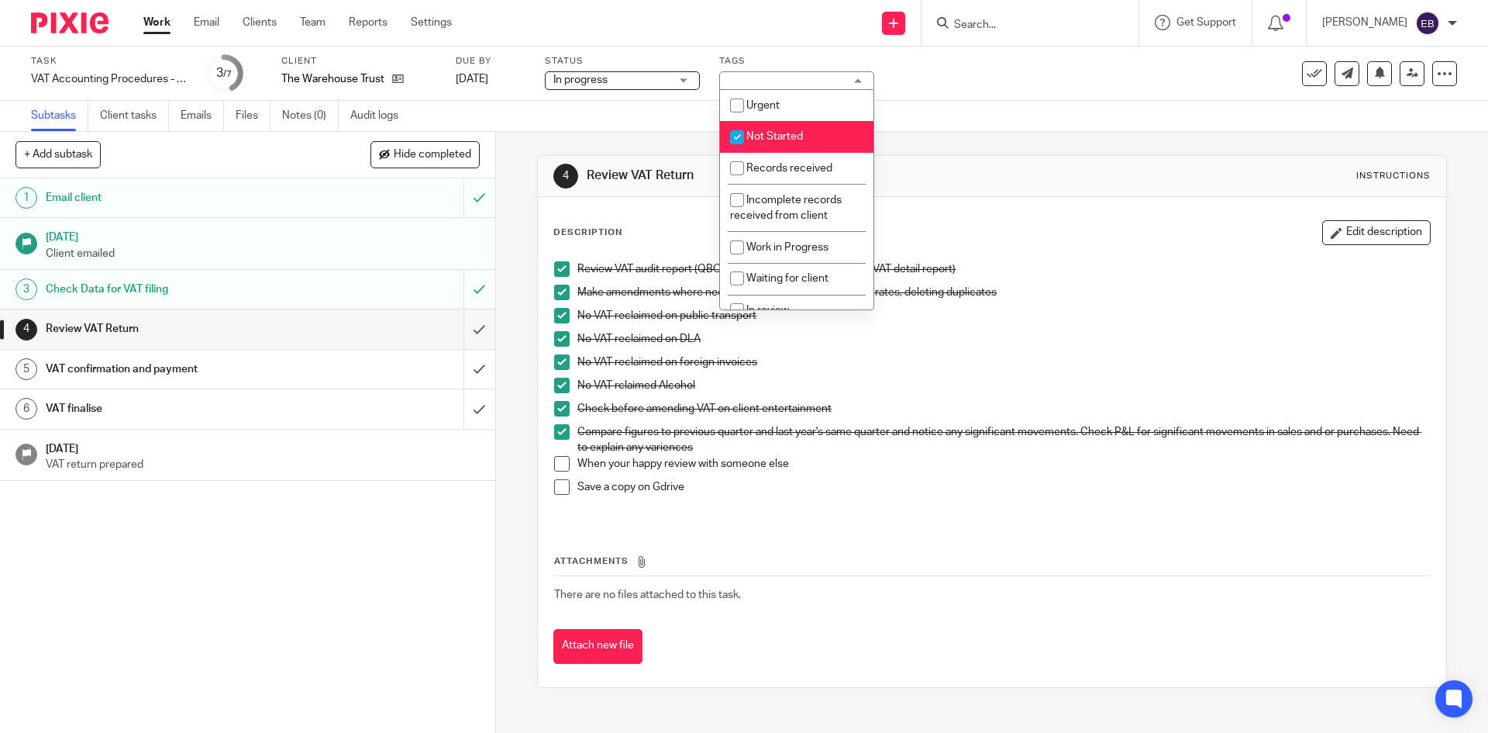
click at [782, 140] on span "Not Started" at bounding box center [774, 136] width 57 height 11
checkbox input "false"
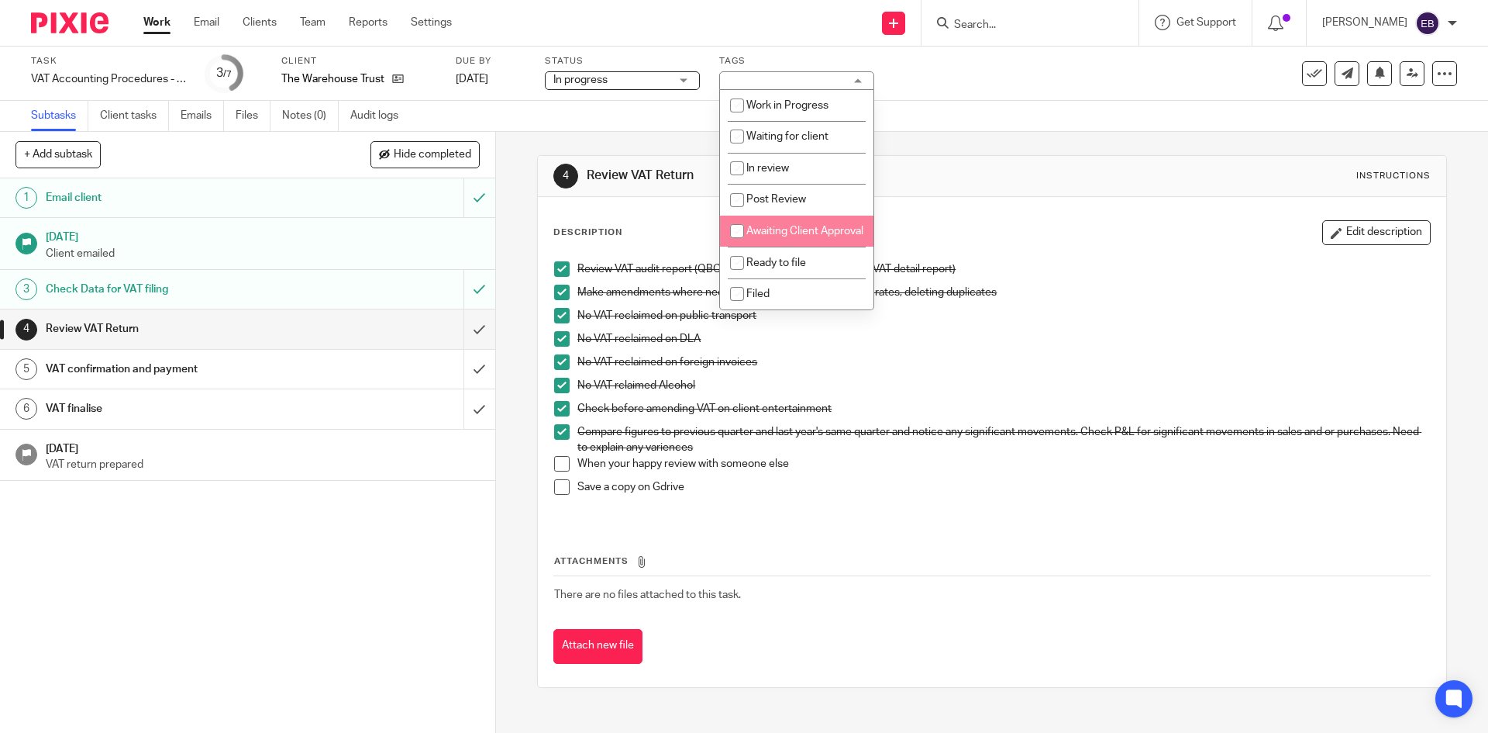
scroll to position [158, 0]
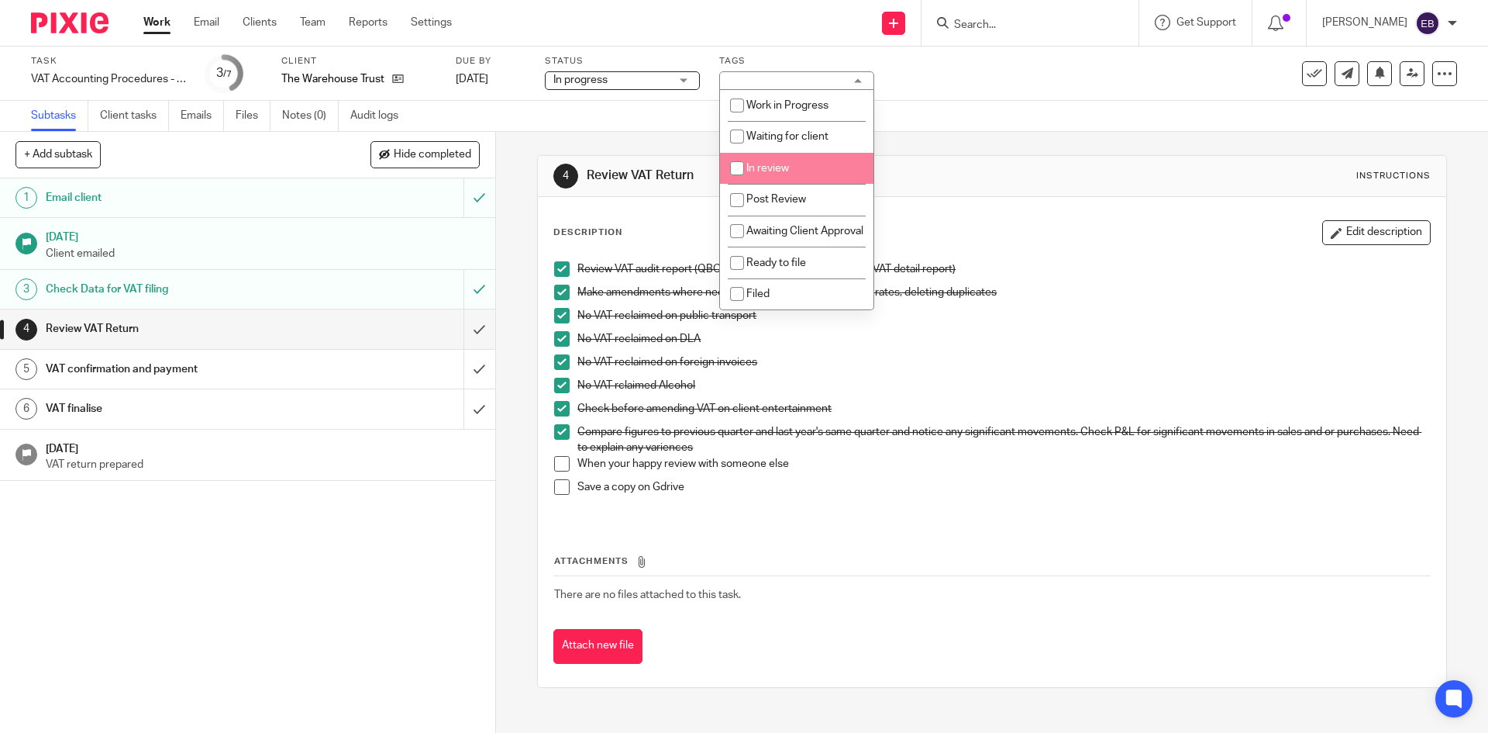
click at [817, 157] on li "In review" at bounding box center [796, 169] width 153 height 32
checkbox input "true"
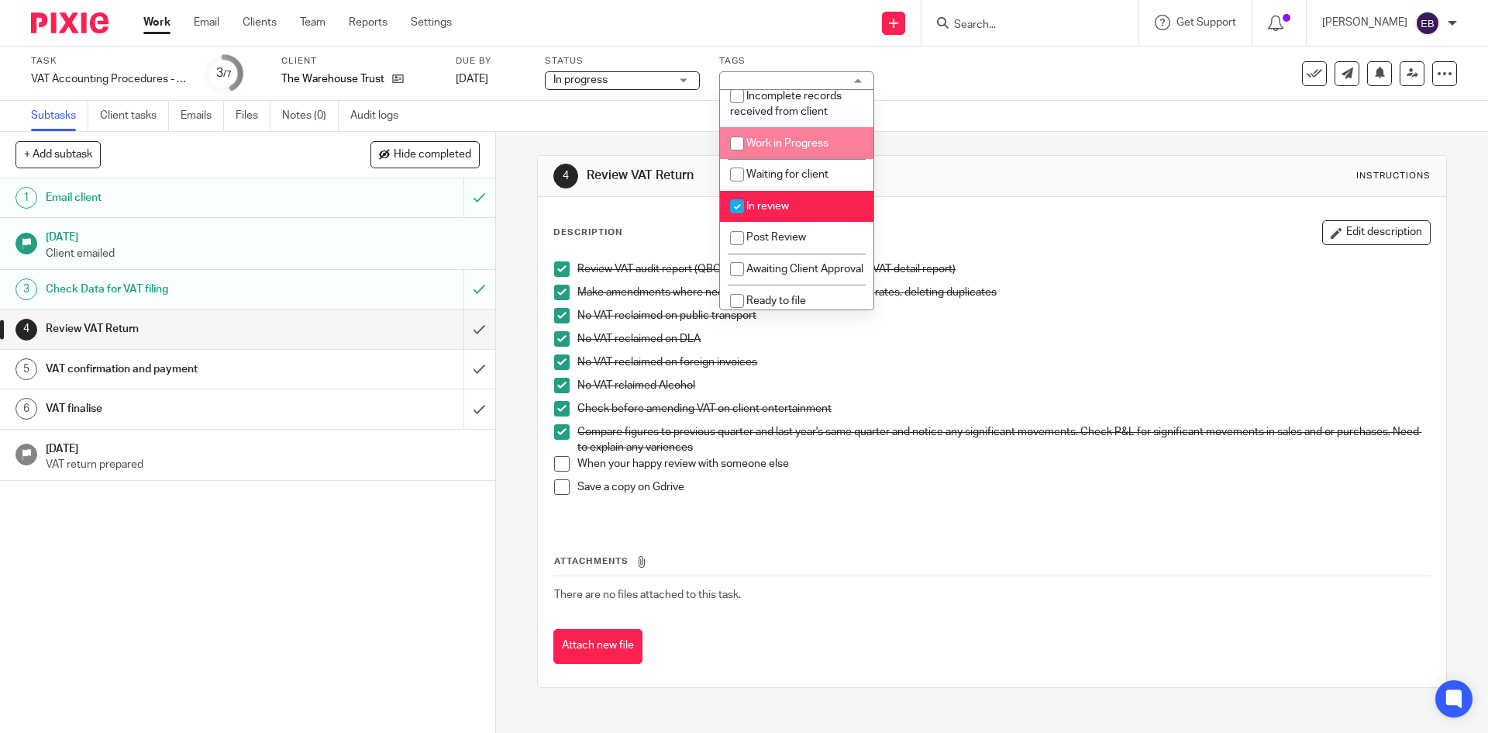
scroll to position [81, 0]
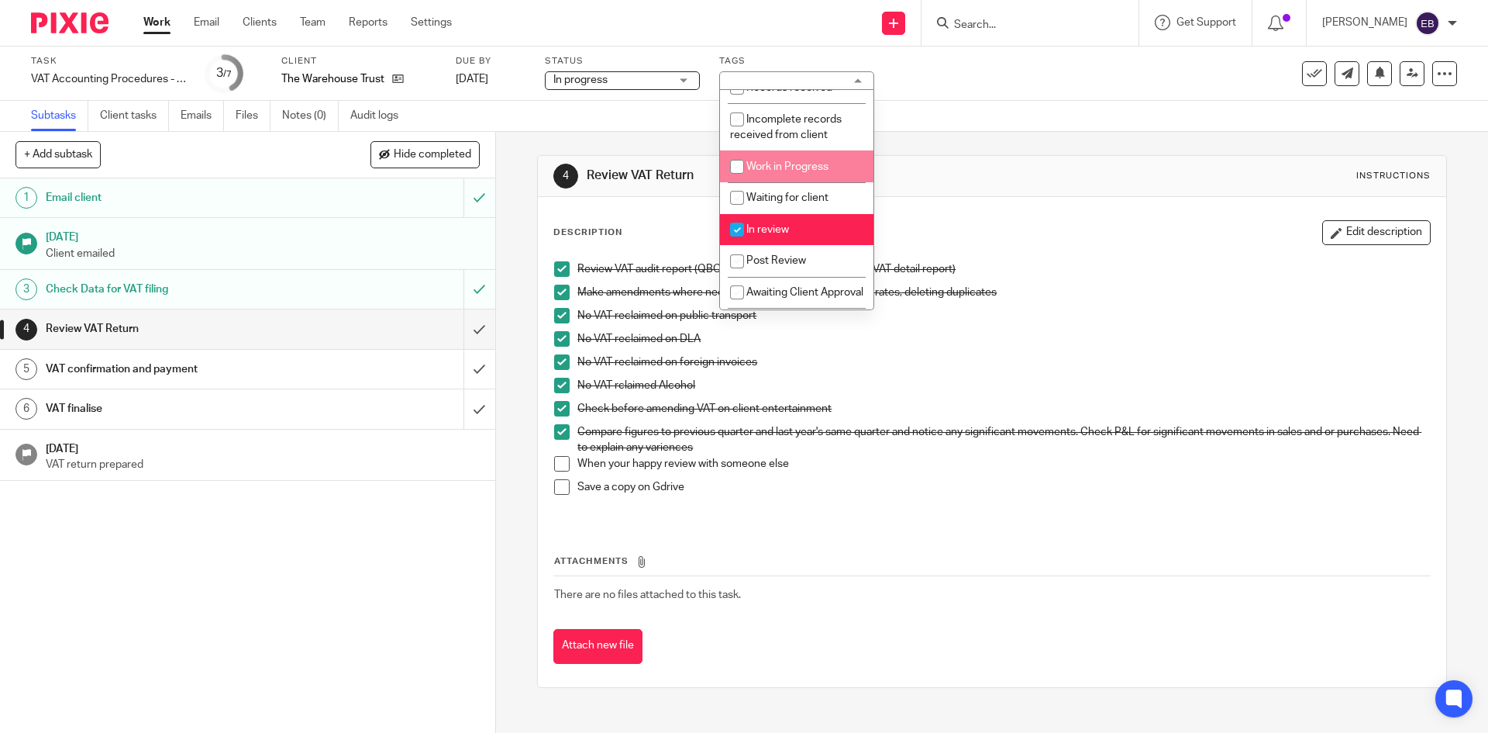
click at [777, 168] on span "Work in Progress" at bounding box center [787, 166] width 82 height 11
click at [799, 172] on li "Work in Progress" at bounding box center [796, 166] width 153 height 32
click at [768, 170] on span "Work in Progress" at bounding box center [787, 166] width 82 height 11
checkbox input "true"
click at [766, 229] on span "In review" at bounding box center [767, 229] width 43 height 11
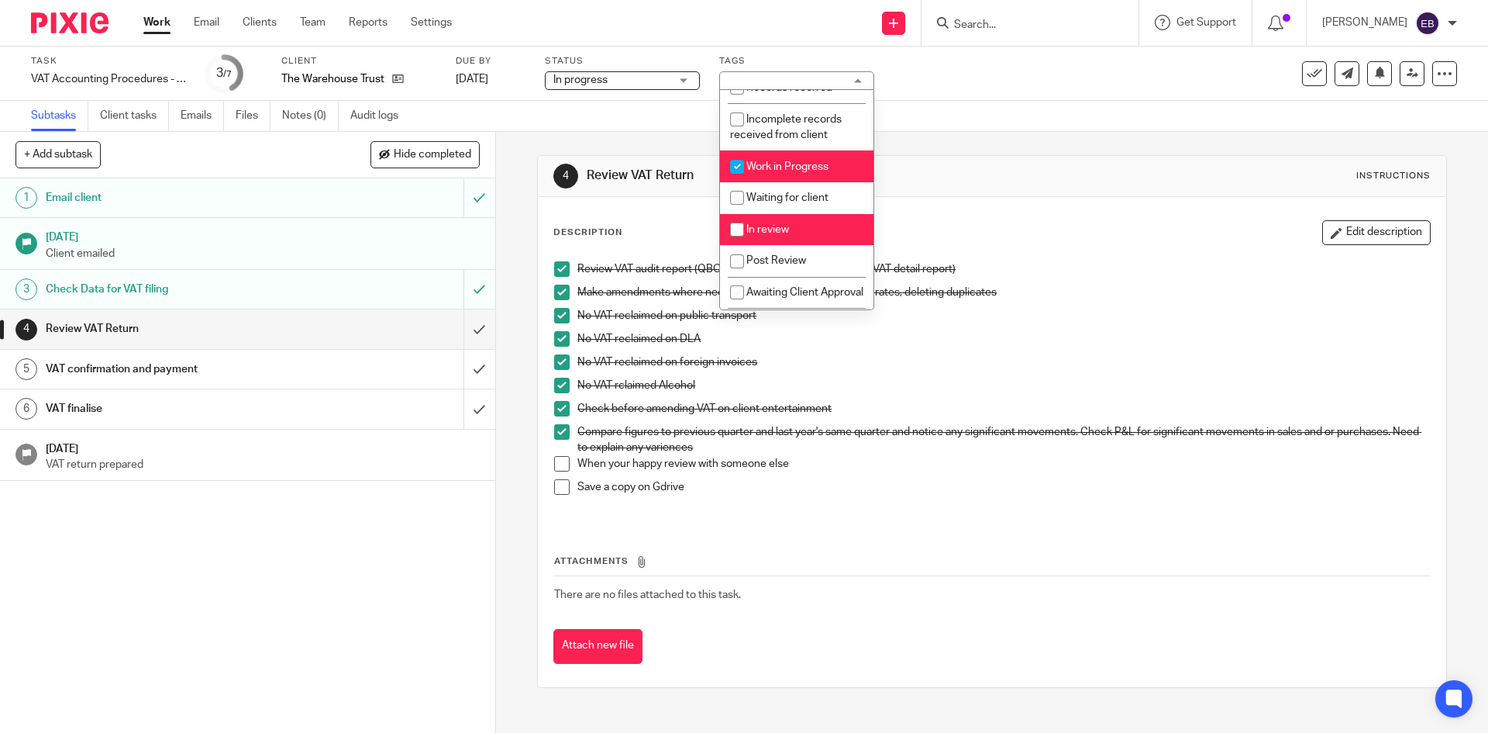
checkbox input "false"
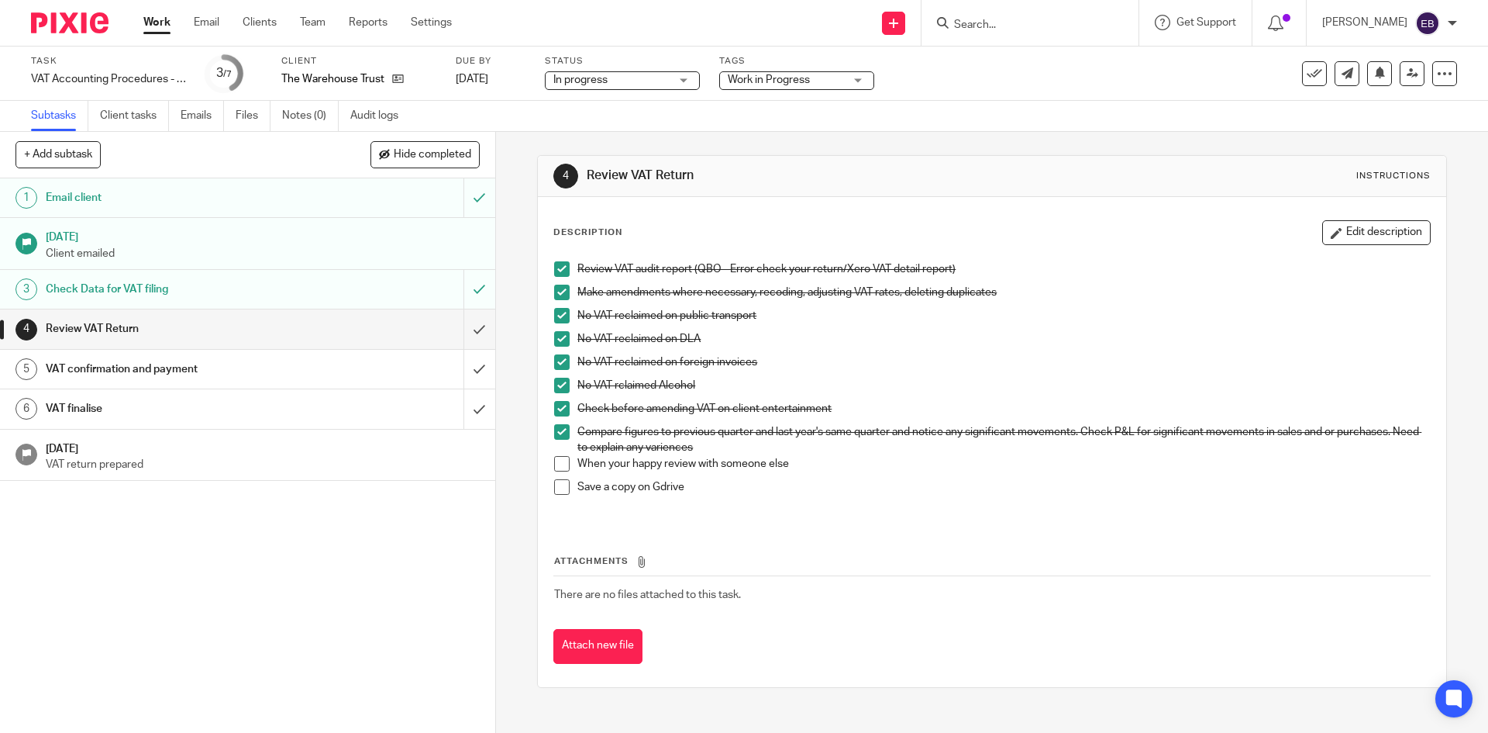
click at [682, 138] on div "4 Review VAT Return Instructions Description Edit description Review VAT audit …" at bounding box center [991, 421] width 909 height 579
click at [164, 25] on link "Work" at bounding box center [156, 23] width 27 height 16
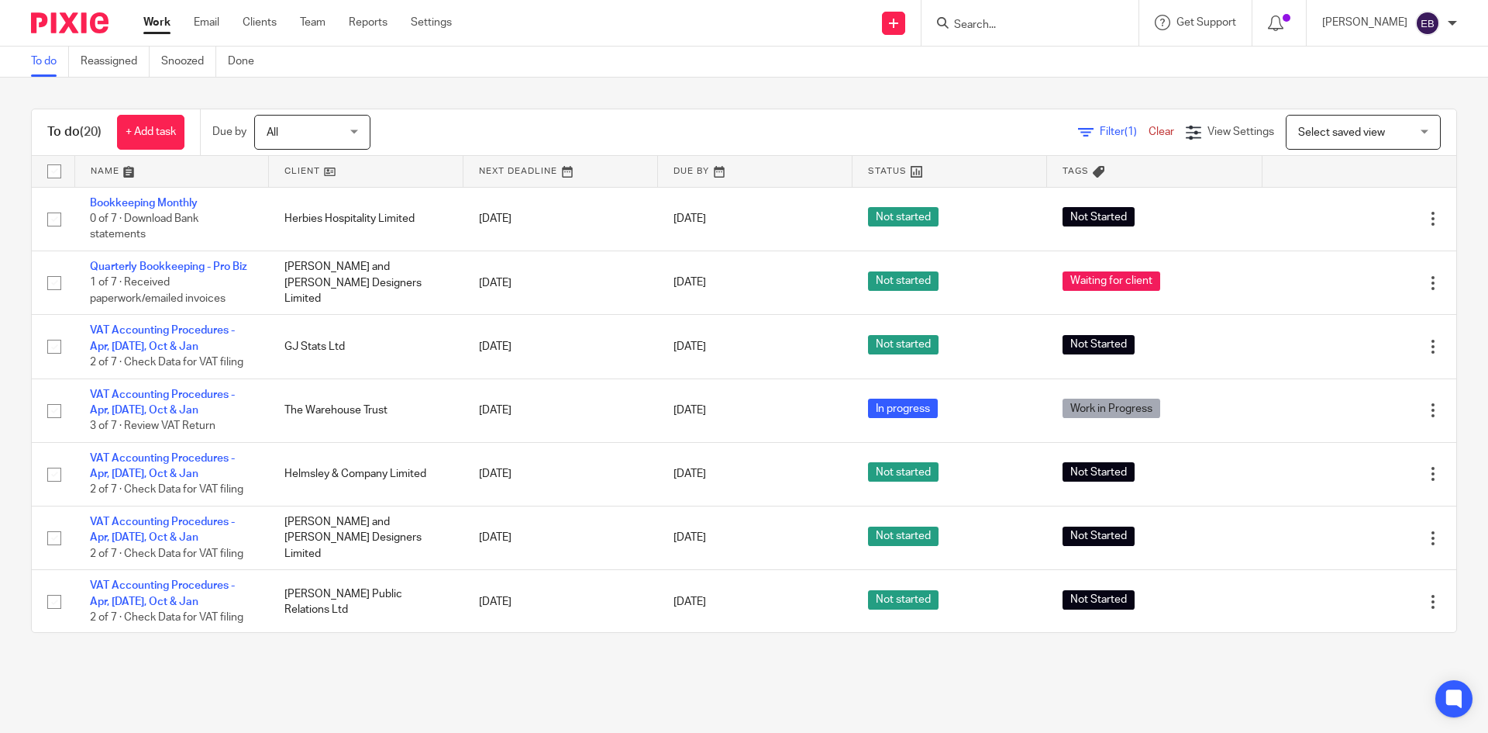
click at [1003, 26] on input "Search" at bounding box center [1023, 26] width 140 height 14
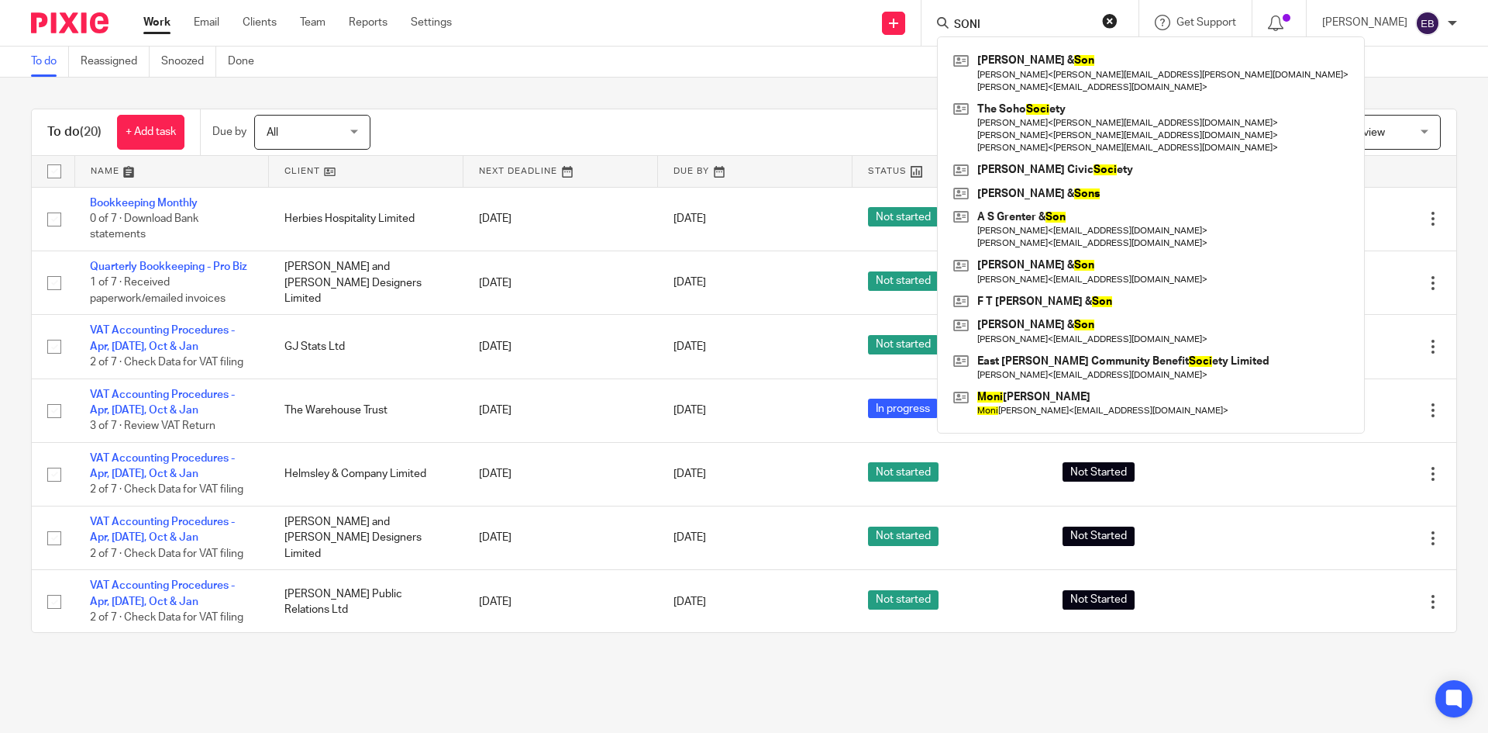
type input "SONI"
click at [313, 31] on div "Work Email Clients Team Reports Settings Work Email Clients Team Reports Settin…" at bounding box center [301, 23] width 347 height 46
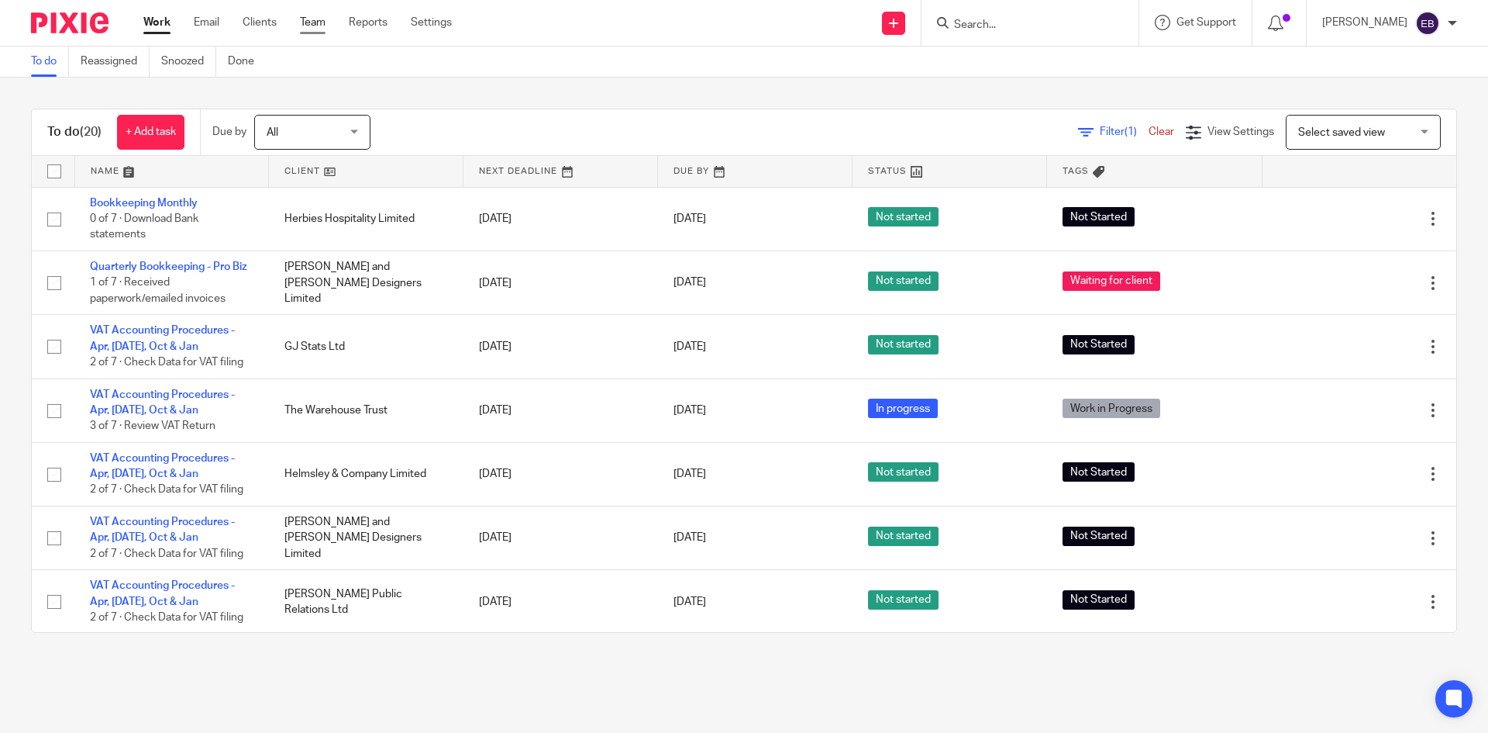
click at [319, 25] on link "Team" at bounding box center [313, 23] width 26 height 16
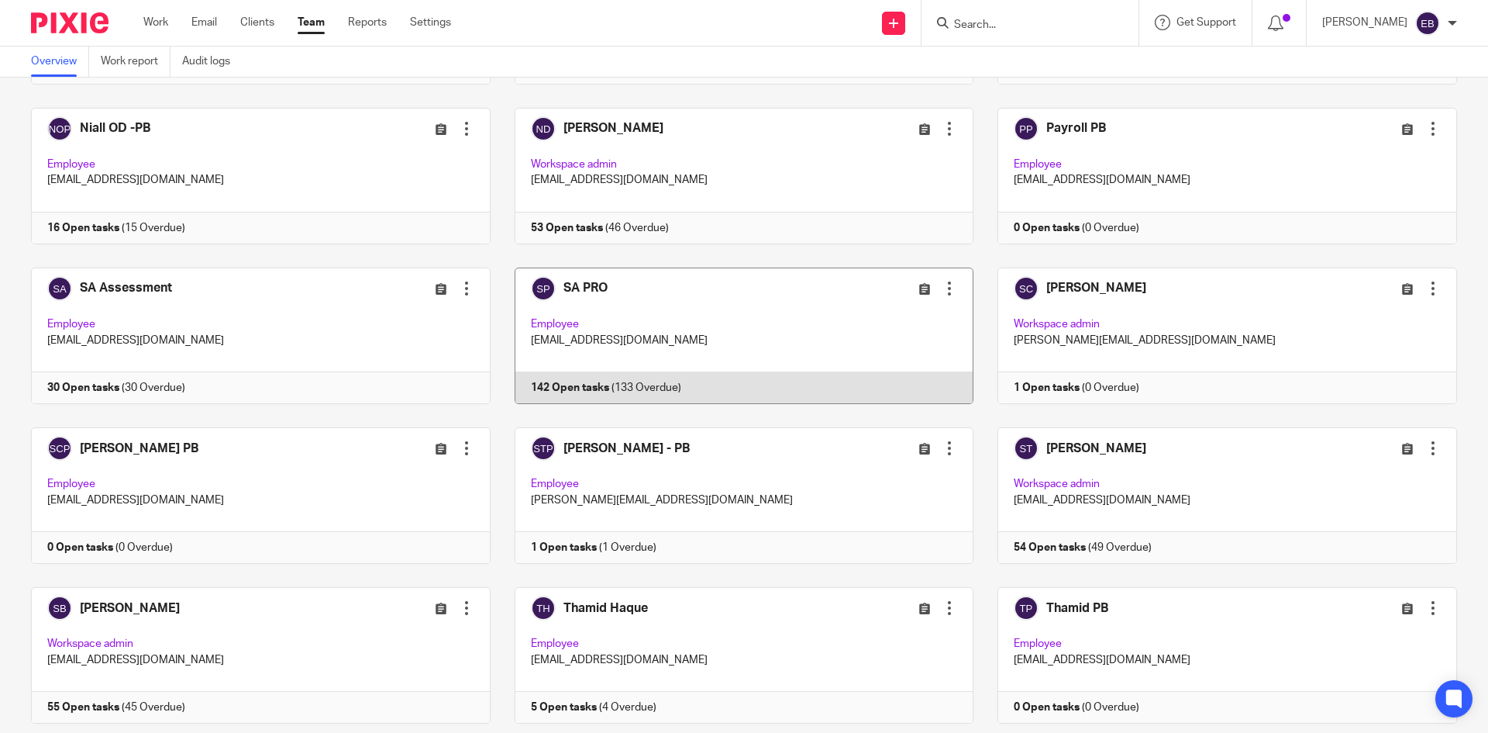
scroll to position [743, 0]
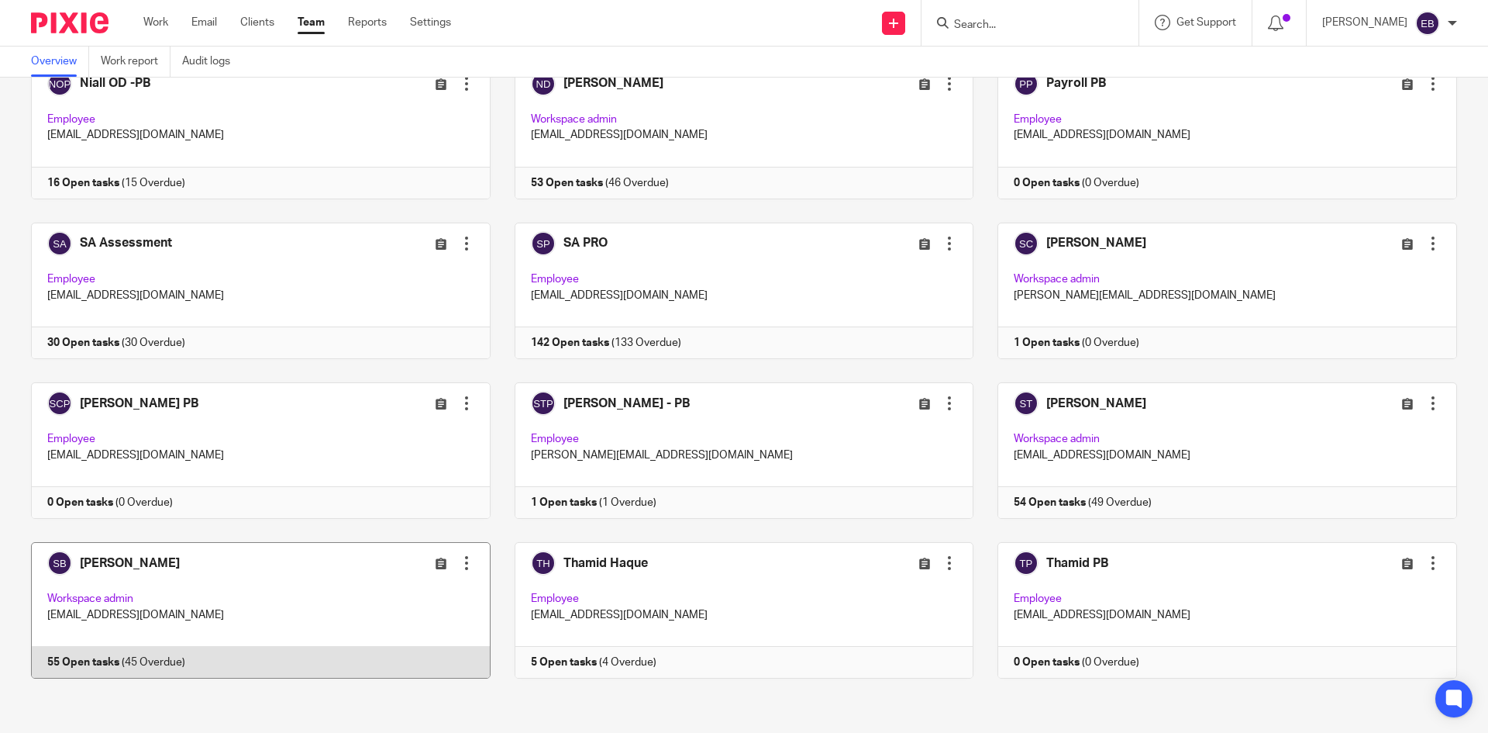
click at [350, 606] on link at bounding box center [249, 610] width 484 height 136
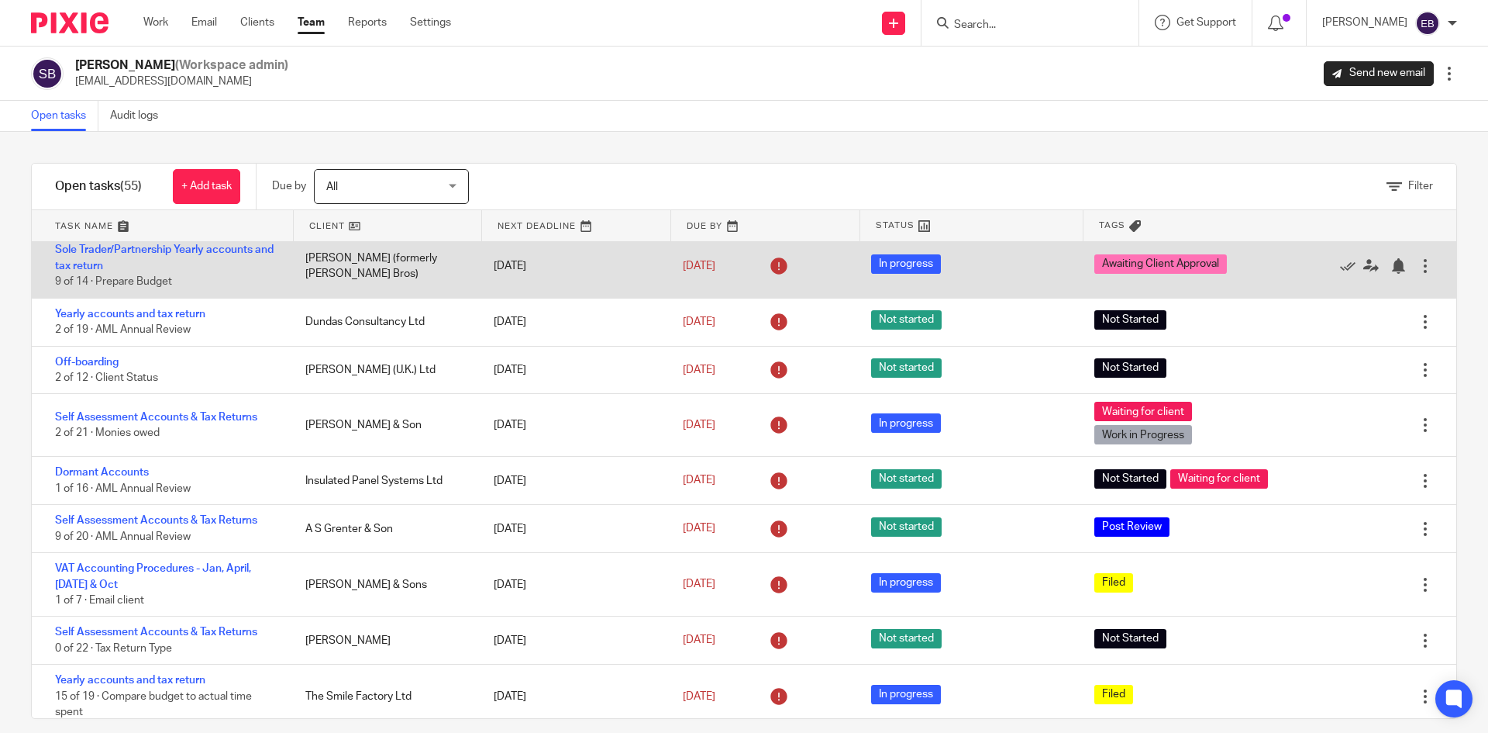
scroll to position [1008, 0]
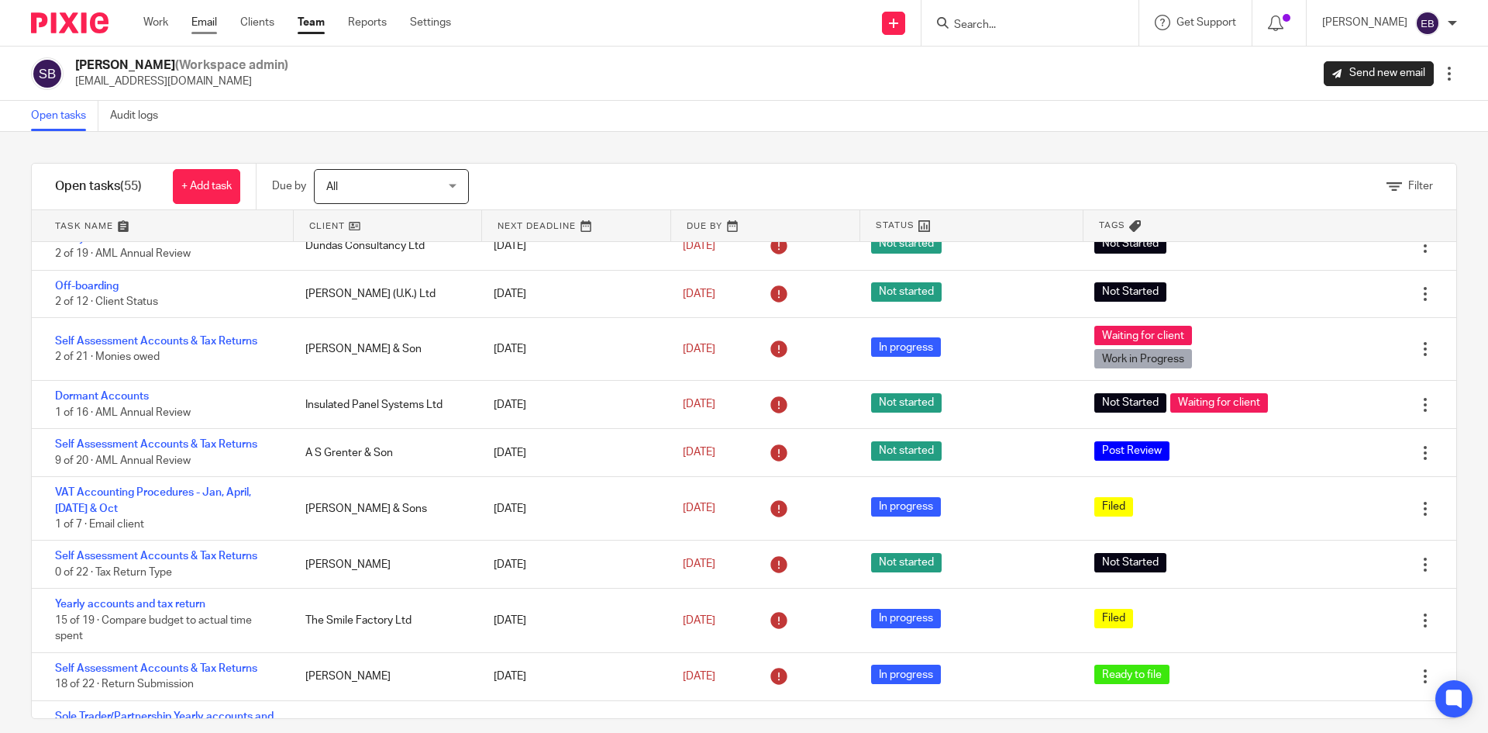
drag, startPoint x: 157, startPoint y: 23, endPoint x: 202, endPoint y: 22, distance: 45.7
click at [157, 22] on link "Work" at bounding box center [155, 23] width 25 height 16
